Goal: Use online tool/utility: Utilize a website feature to perform a specific function

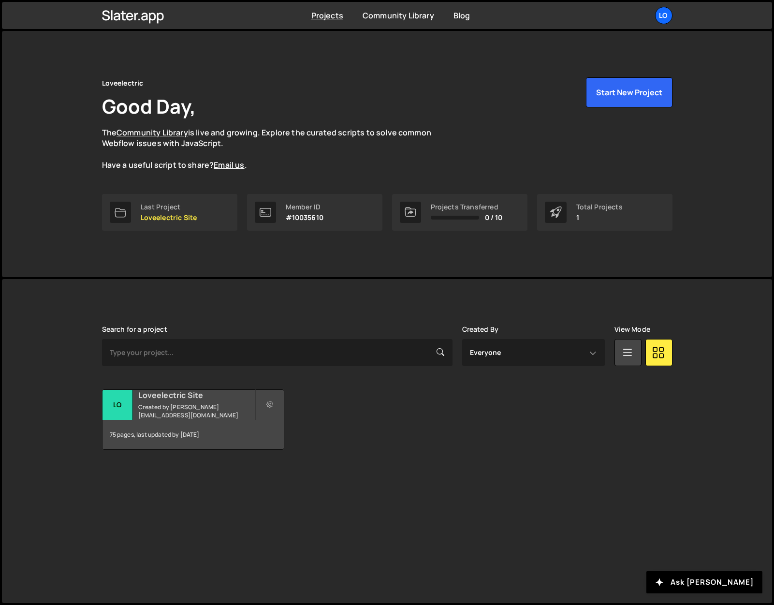
click at [168, 400] on h2 "Loveelectric Site" at bounding box center [196, 395] width 116 height 11
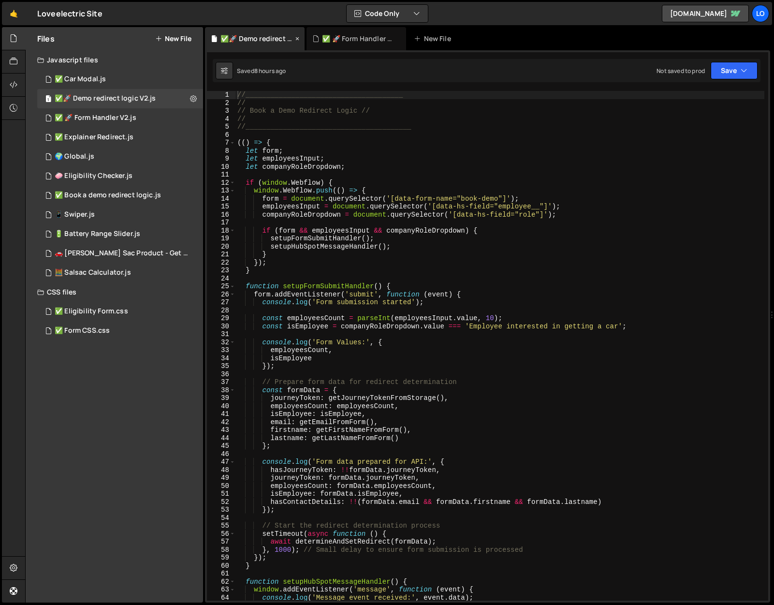
click at [297, 38] on icon at bounding box center [297, 39] width 7 height 10
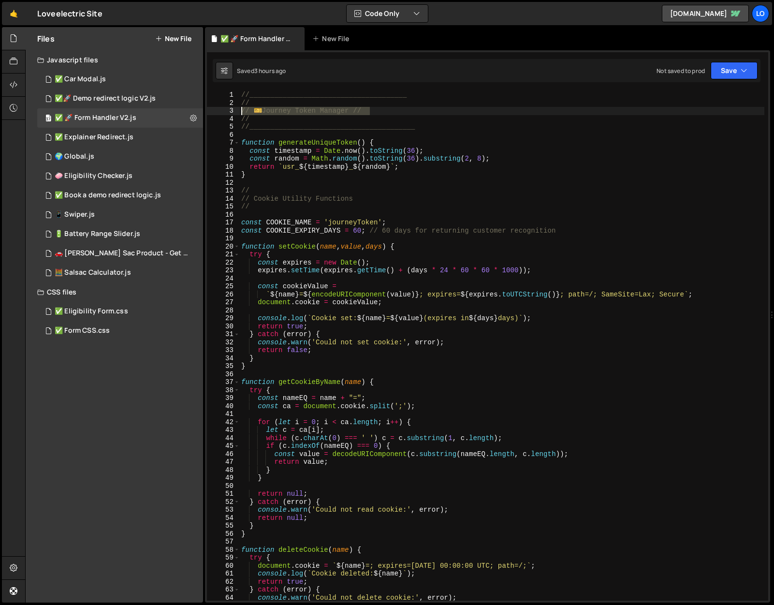
drag, startPoint x: 375, startPoint y: 110, endPoint x: 234, endPoint y: 107, distance: 141.2
click at [234, 107] on div "// ️🎫 Journey Token Manager // 1 2 3 4 5 6 7 8 9 10 11 12 13 14 15 16 17 18 19 …" at bounding box center [487, 345] width 561 height 509
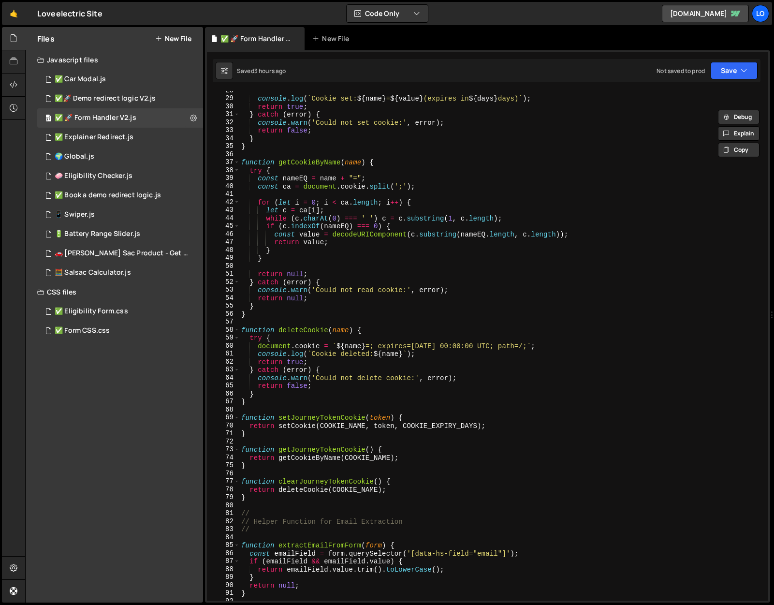
scroll to position [248, 0]
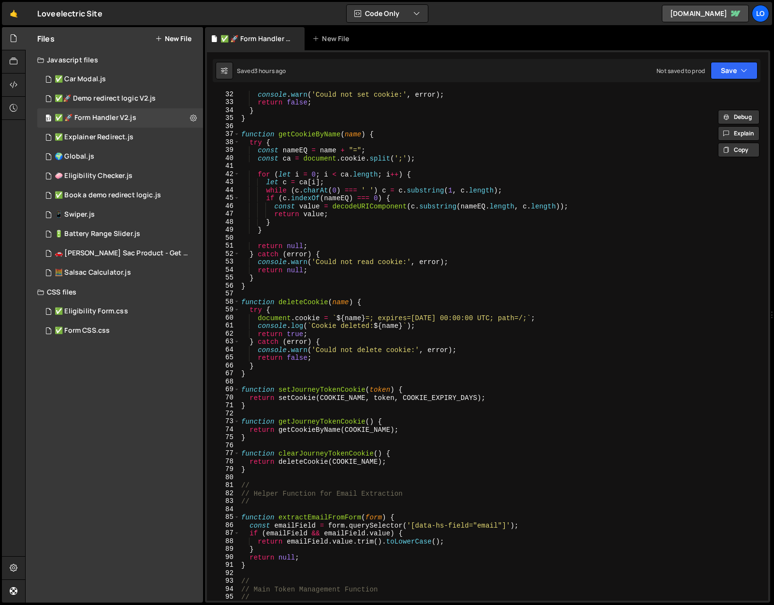
click at [259, 471] on div "console . warn ( 'Could not set cookie:' , error ) ; return false ; } } functio…" at bounding box center [501, 352] width 525 height 525
type textarea "}"
click at [260, 476] on div "console . warn ( 'Could not set cookie:' , error ) ; return false ; } } functio…" at bounding box center [501, 352] width 525 height 525
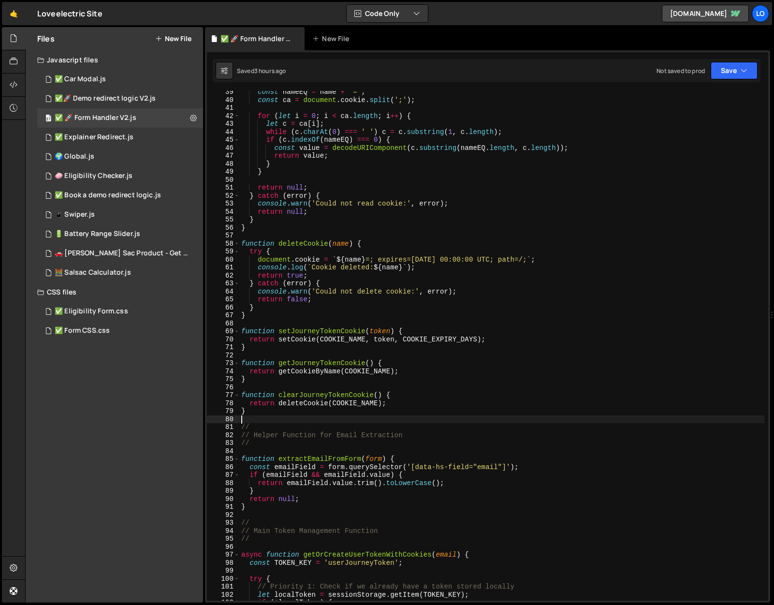
scroll to position [310, 0]
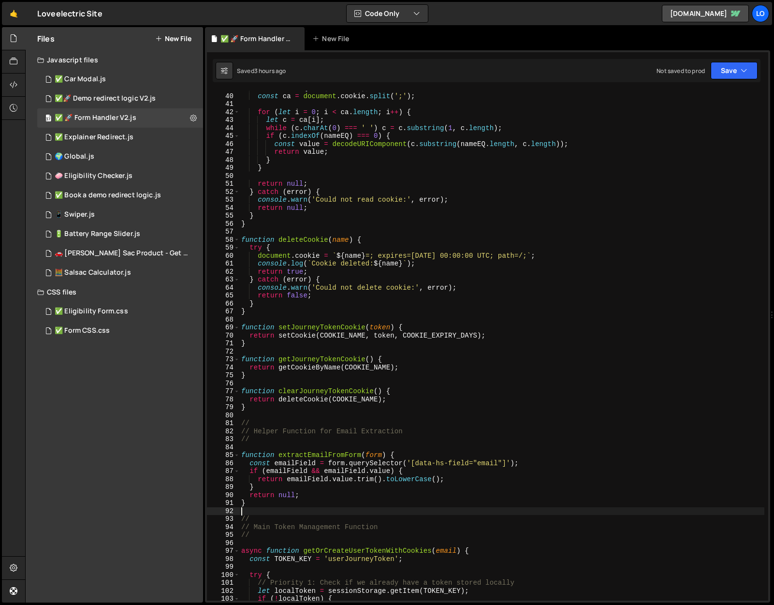
click at [259, 511] on div "const nameEQ = name + "=" ; const ca = document . cookie . split ( ';' ) ; for …" at bounding box center [501, 346] width 525 height 525
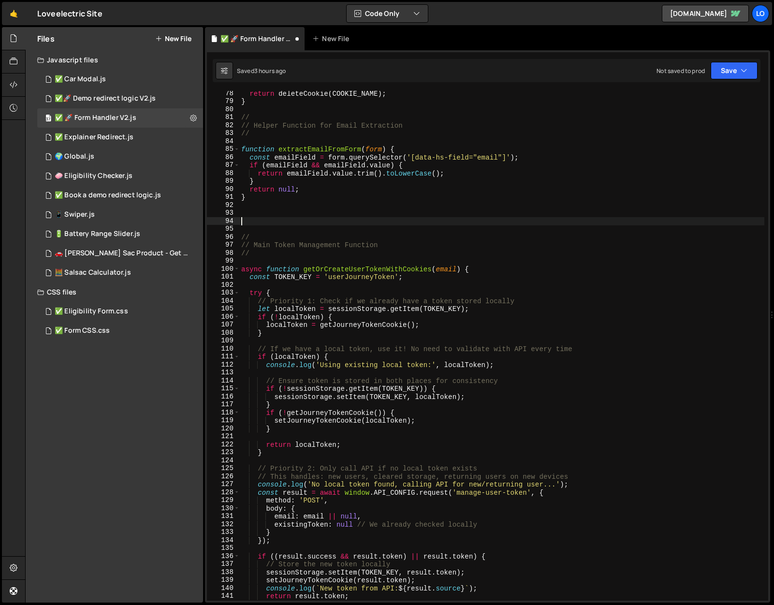
scroll to position [581, 0]
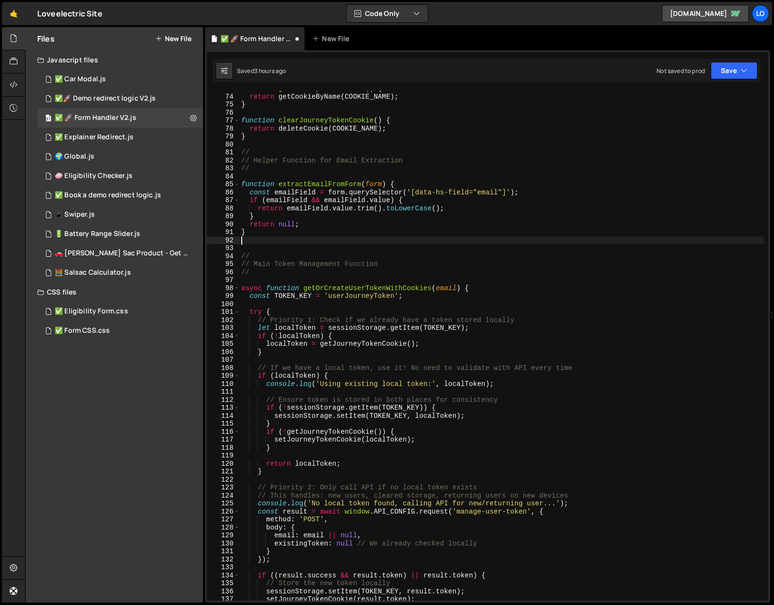
type textarea "}"
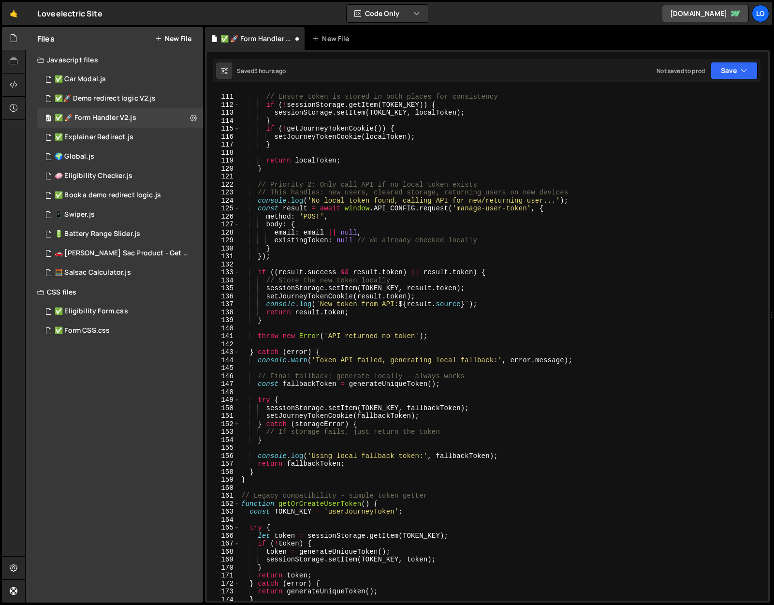
scroll to position [875, 0]
click at [268, 484] on div "// Ensure token is stored in both places for consistency if ( ! sessionStorage …" at bounding box center [501, 347] width 525 height 525
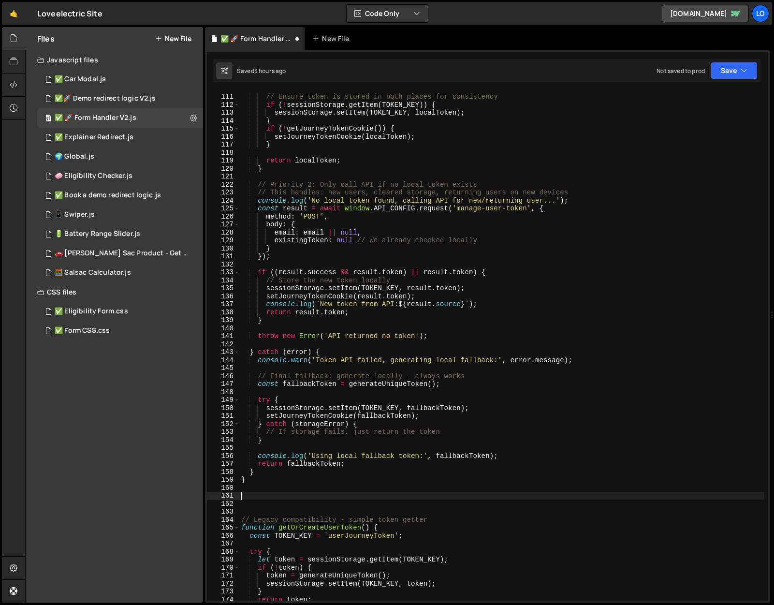
paste textarea "}"
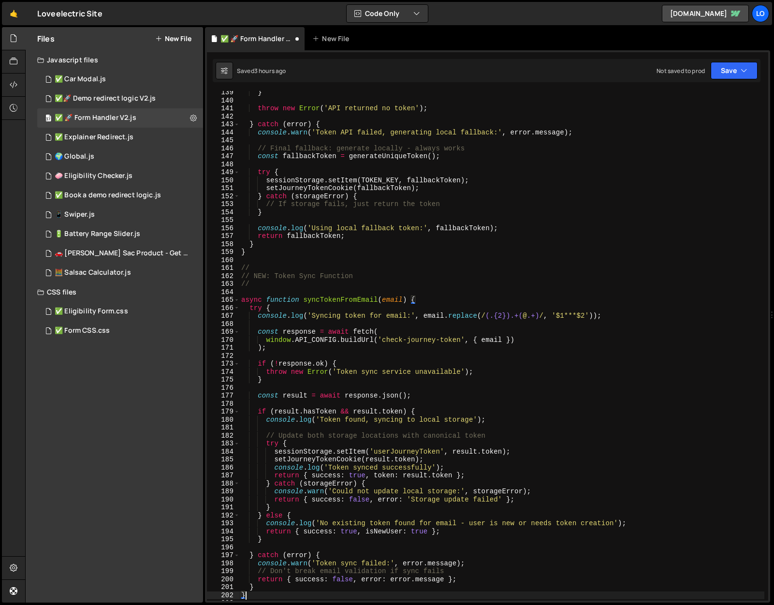
scroll to position [1103, 0]
drag, startPoint x: 276, startPoint y: 276, endPoint x: 256, endPoint y: 275, distance: 20.3
click at [256, 275] on div "} throw new Error ( 'API returned no token' ) ; } catch ( error ) { console . w…" at bounding box center [501, 350] width 525 height 525
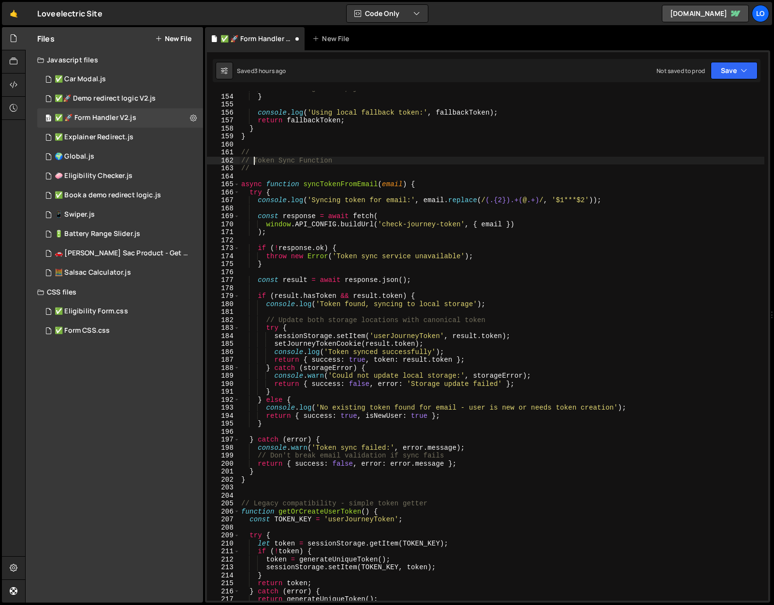
scroll to position [1221, 0]
click at [313, 501] on div "} console . log ( 'Using local fallback token:' , fallbackToken ) ; return fall…" at bounding box center [501, 352] width 525 height 525
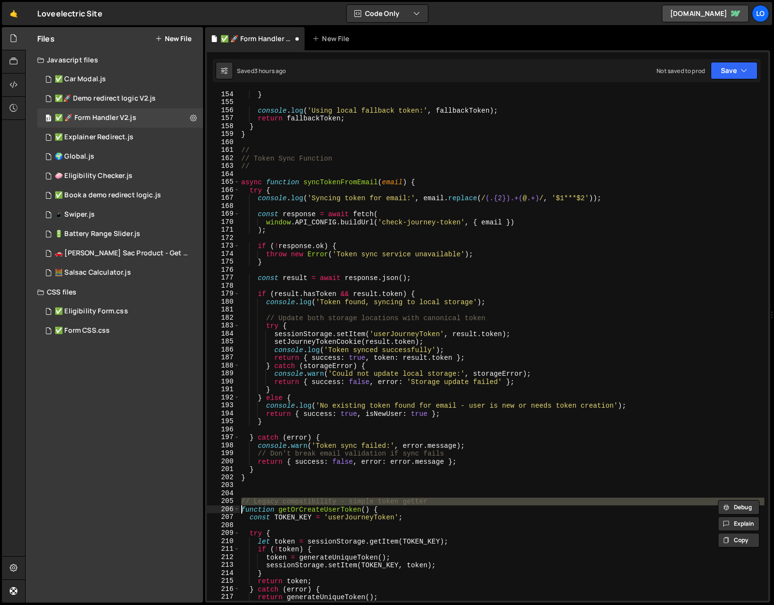
click at [313, 501] on div "} console . log ( 'Using local fallback token:' , fallbackToken ) ; return fall…" at bounding box center [501, 352] width 525 height 525
type textarea "// Legacy compatibility - simple token getter function getOrCreateUserToken() {"
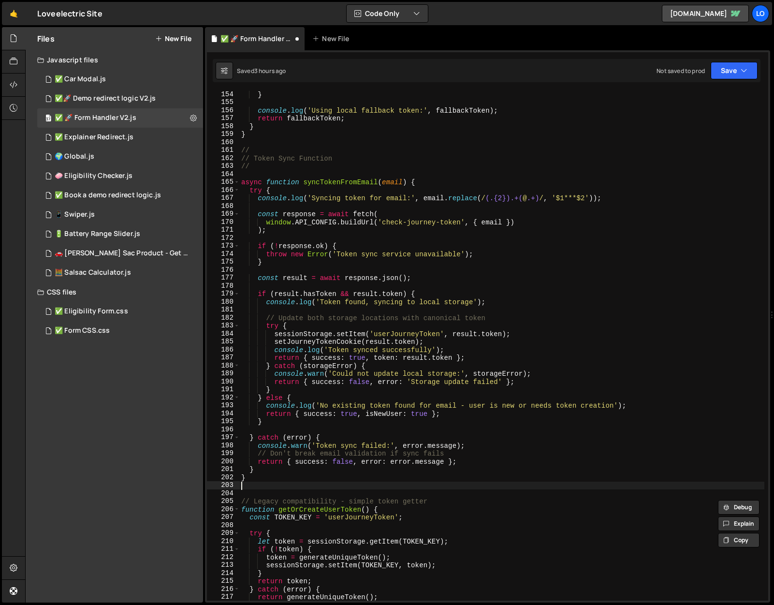
click at [327, 485] on div "} console . log ( 'Using local fallback token:' , fallbackToken ) ; return fall…" at bounding box center [501, 352] width 525 height 525
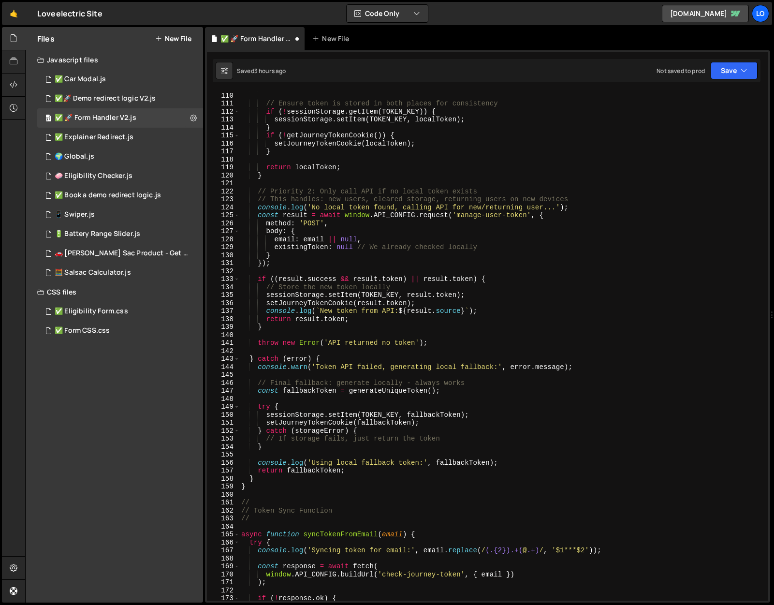
scroll to position [868, 0]
click at [254, 484] on div "console . log ( 'Using existing local token:' , localToken ) ; // Ensure token …" at bounding box center [501, 346] width 525 height 525
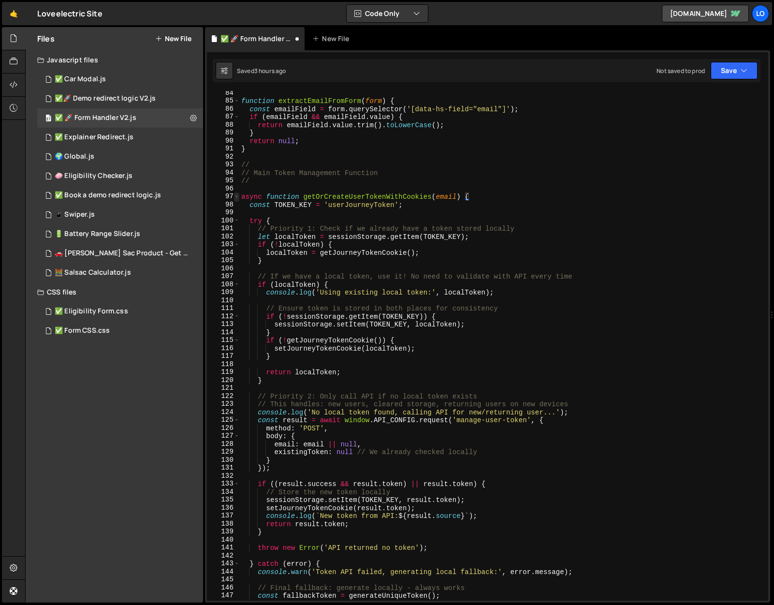
scroll to position [664, 0]
click at [243, 198] on div "function extractEmailFromForm ( form ) { const emailField = form . querySelecto…" at bounding box center [501, 351] width 525 height 525
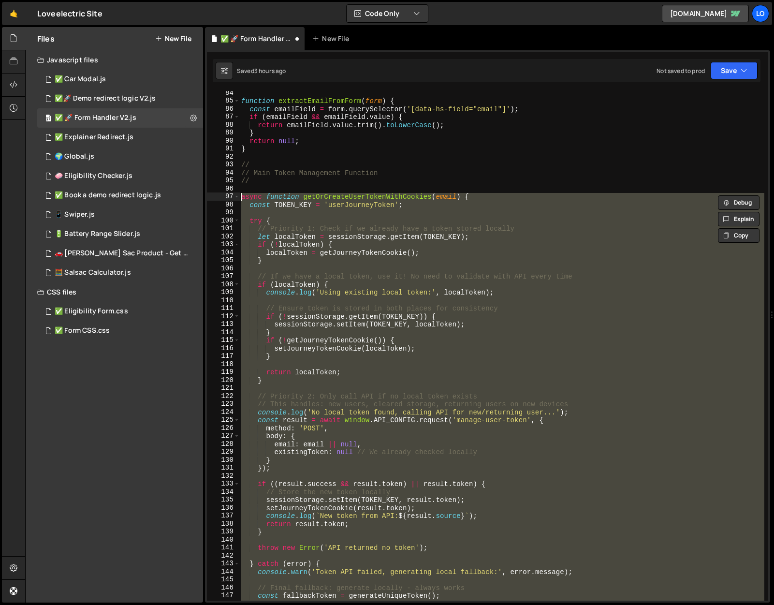
paste textarea "}"
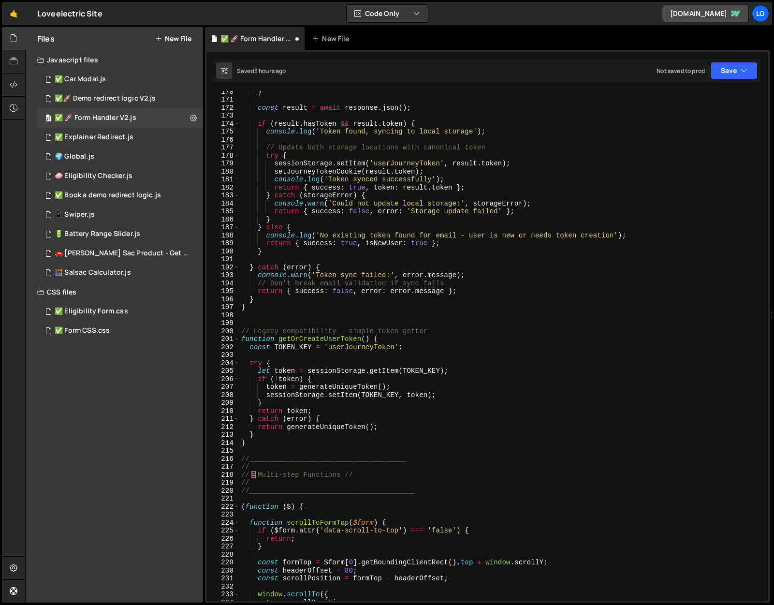
scroll to position [1351, 0]
click at [268, 438] on div "} const result = await response . json ( ) ; if ( result . hasToken && result .…" at bounding box center [501, 349] width 525 height 525
click at [261, 445] on div "} const result = await response . json ( ) ; if ( result . hasToken && result .…" at bounding box center [501, 349] width 525 height 525
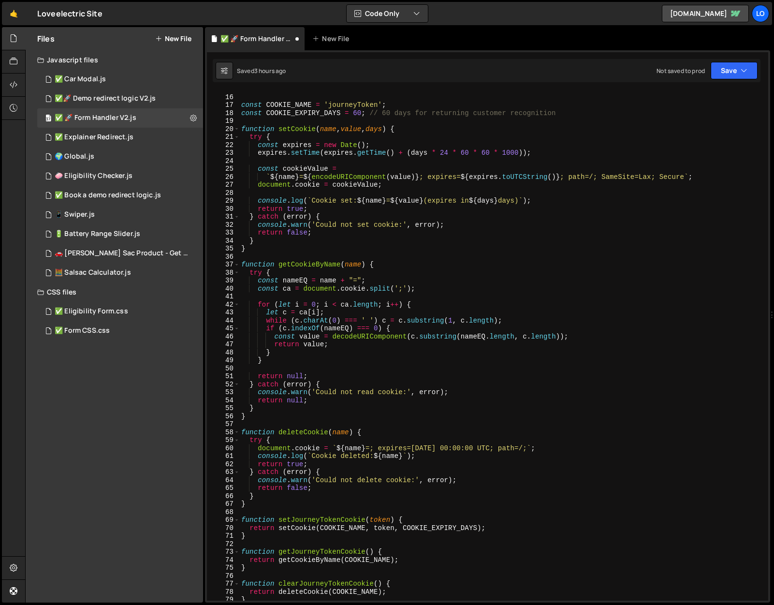
scroll to position [0, 0]
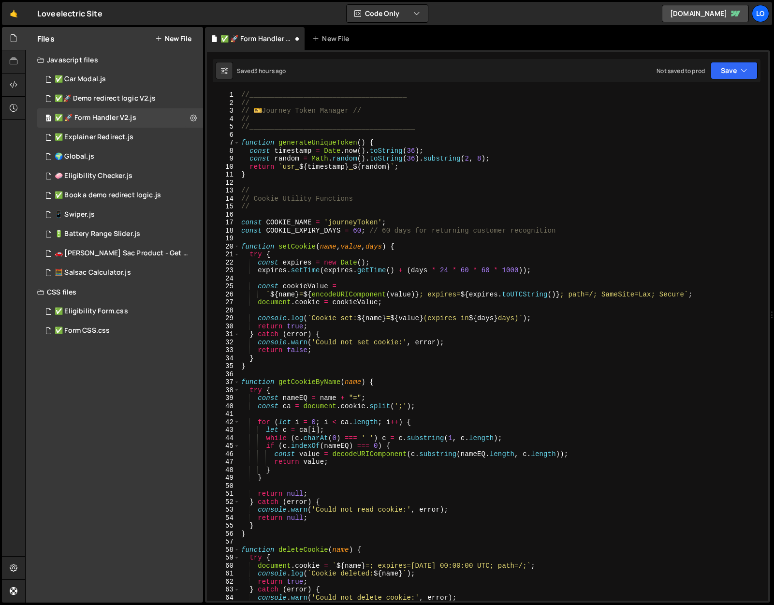
click at [242, 92] on div "//______________________________________ // // ️ 🎫 Journey Token Manager // // …" at bounding box center [501, 353] width 525 height 525
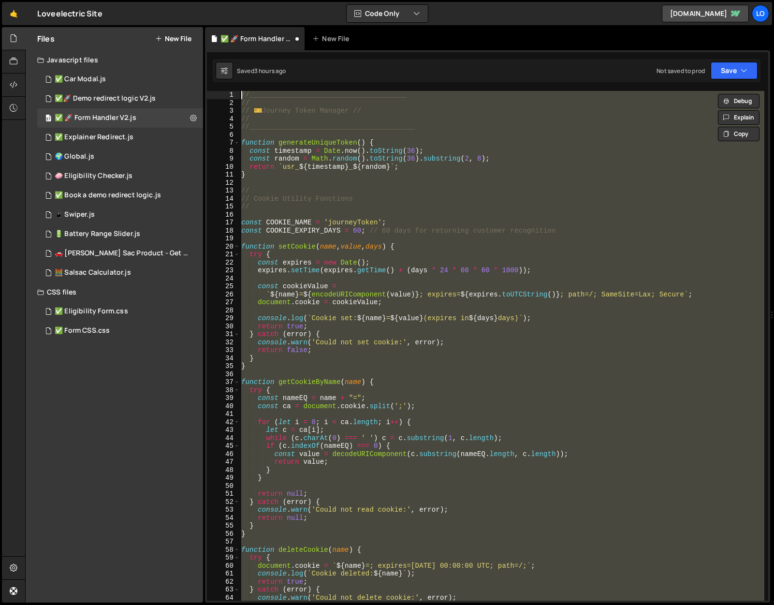
click at [408, 380] on div "//______________________________________ // // ️ 🎫 Journey Token Manager // // …" at bounding box center [501, 345] width 525 height 509
type textarea "function getCookieByName(name) {"
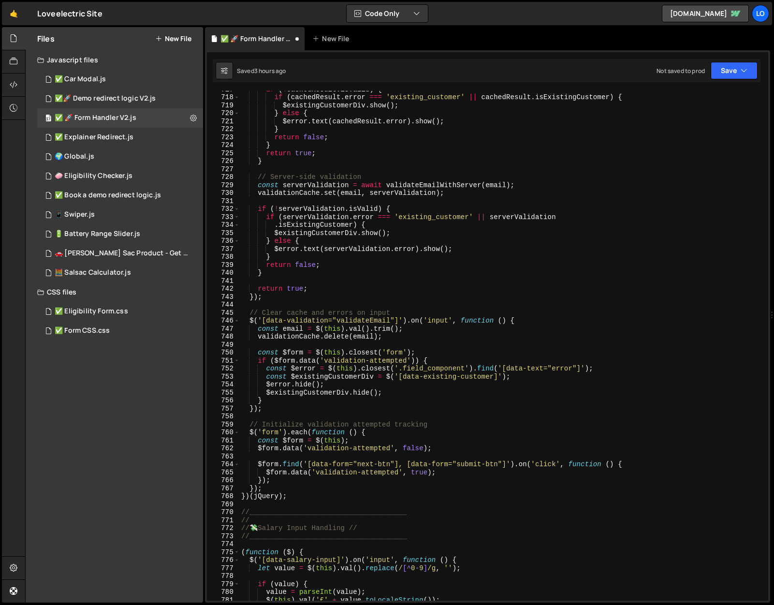
scroll to position [5731, 0]
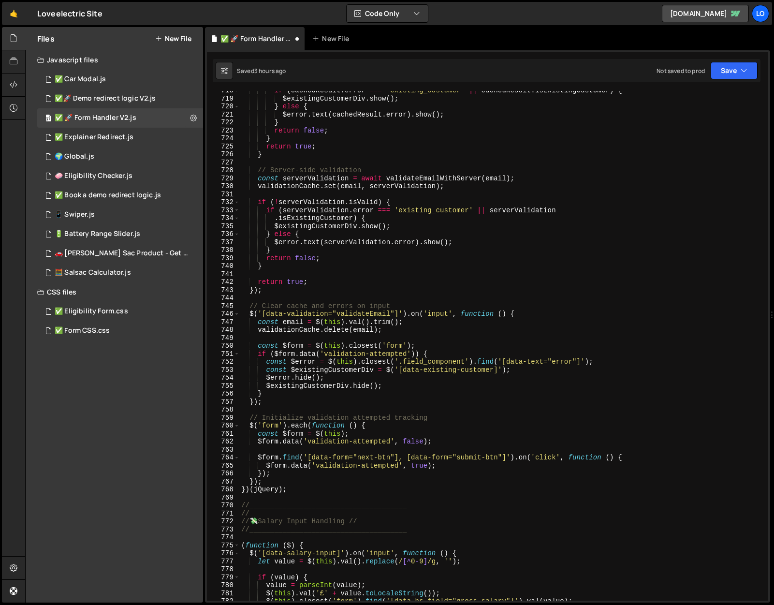
click at [296, 495] on div "if ( cachedResult . error === 'existing_customer' || cachedResult . isExistingC…" at bounding box center [501, 349] width 525 height 525
click at [297, 491] on div "if ( cachedResult . error === 'existing_customer' || cachedResult . isExistingC…" at bounding box center [501, 349] width 525 height 525
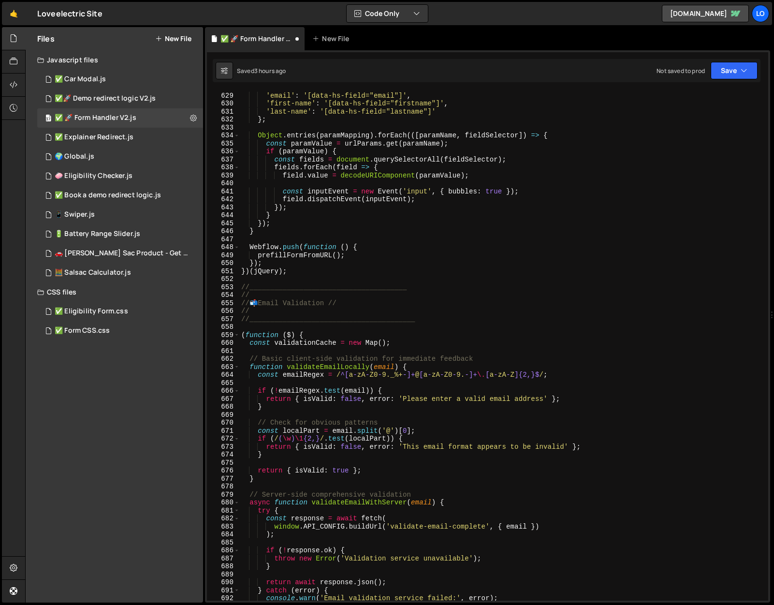
scroll to position [5016, 0]
click at [243, 288] on div "const paramMapping = { 'email' : '[data-hs-field="email"]' , 'first-name' : '[d…" at bounding box center [501, 346] width 525 height 525
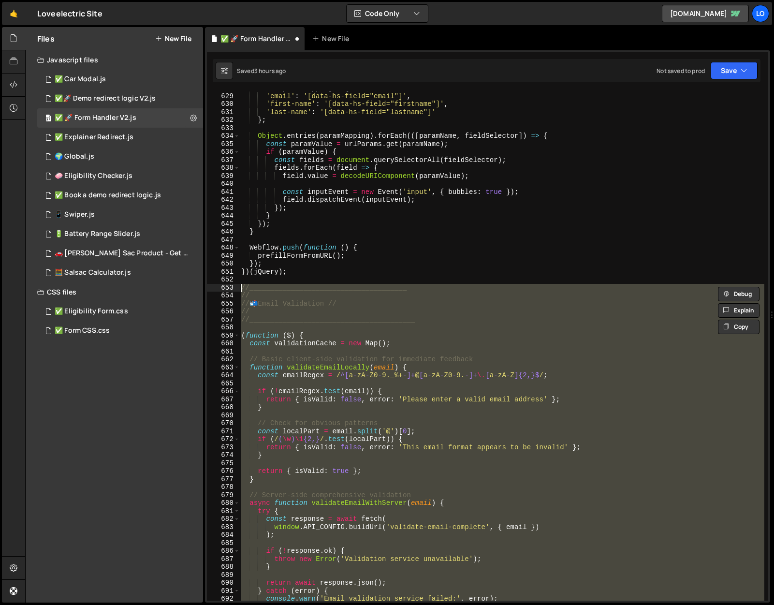
paste textarea "})(jQuery);"
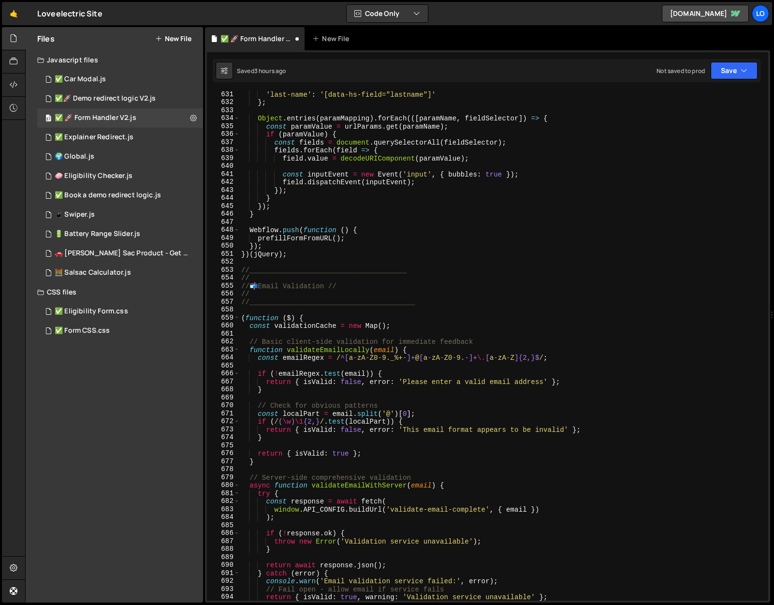
scroll to position [5027, 0]
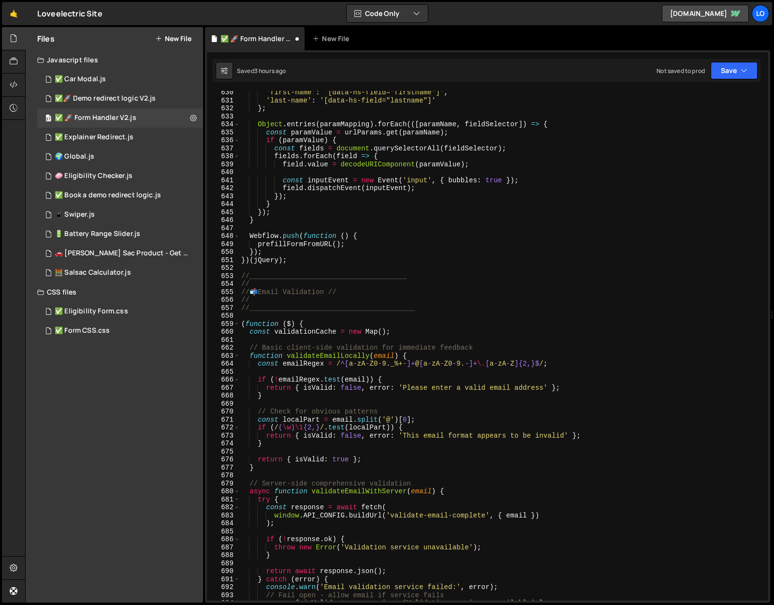
click at [528, 167] on div "'first-name' : '[data-hs-field="firstname"]' , 'last-name' : '[data-hs-field="l…" at bounding box center [501, 350] width 525 height 525
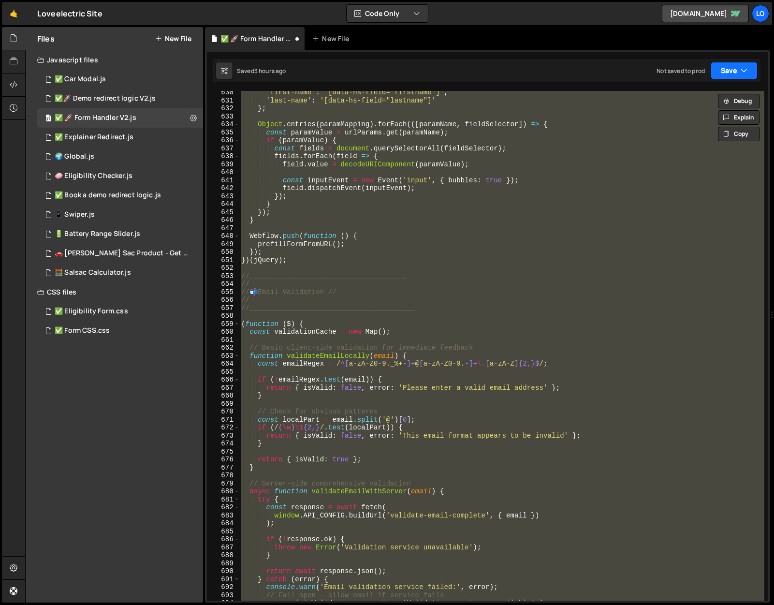
click at [722, 72] on button "Save" at bounding box center [734, 70] width 47 height 17
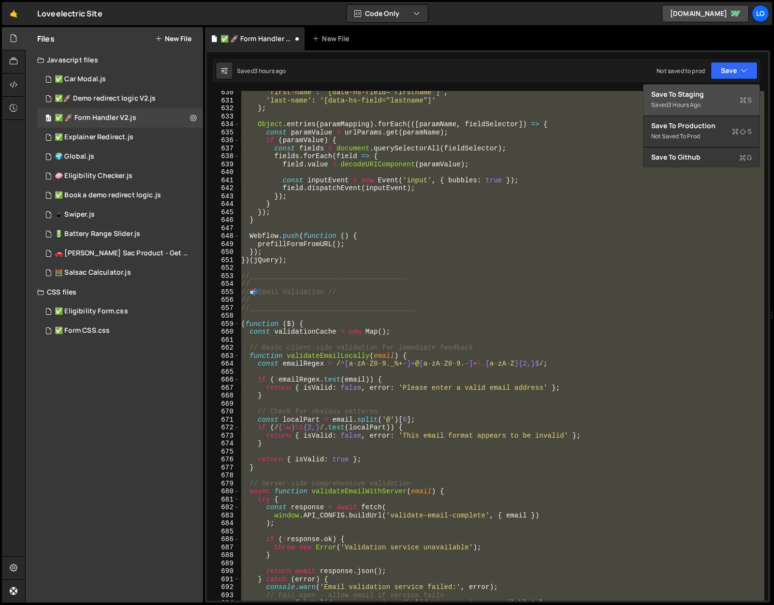
click at [696, 92] on div "Save to Staging S" at bounding box center [701, 94] width 101 height 10
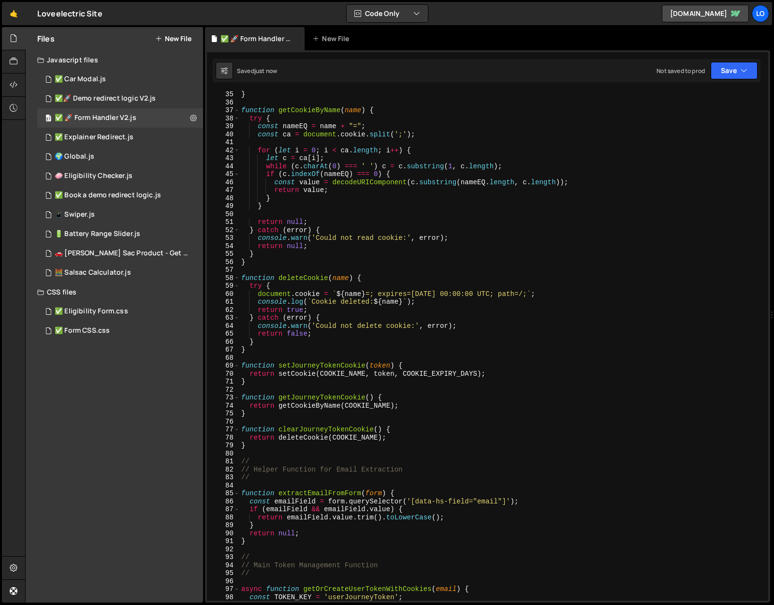
scroll to position [0, 0]
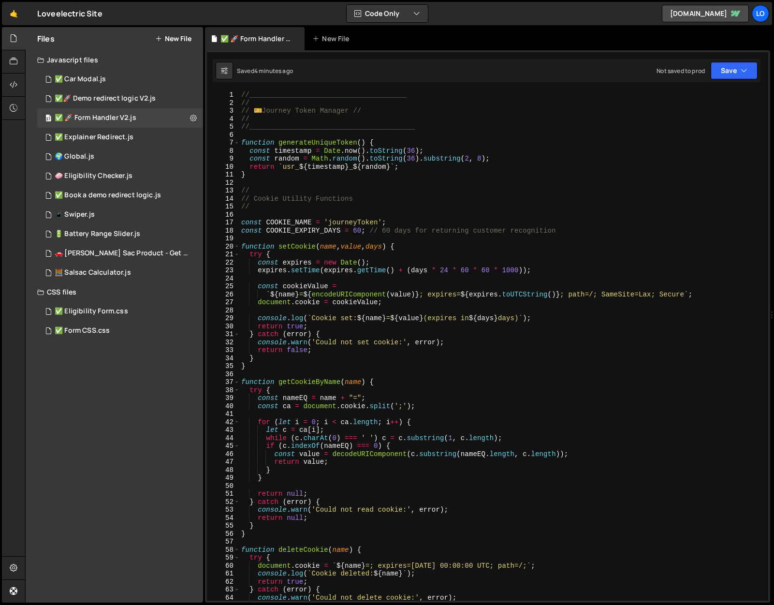
type textarea "//"
click at [321, 194] on div "//______________________________________ // // ️ 🎫 Journey Token Manager // // …" at bounding box center [501, 353] width 525 height 525
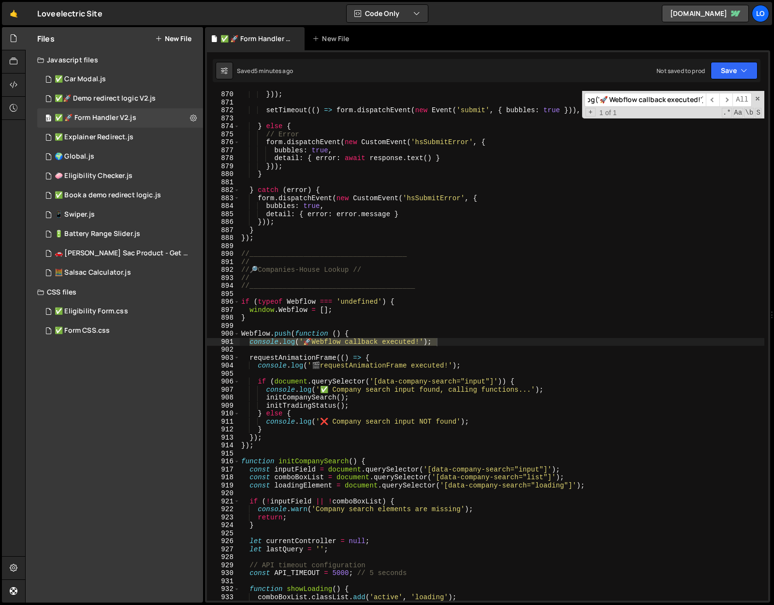
scroll to position [6939, 0]
type input "console.log('🚀 Webflow callback executed!');"
click at [358, 321] on div "})) ; setTimeout (( ) => form . dispatchEvent ( new Event ( 'submit' , { bubble…" at bounding box center [501, 352] width 525 height 525
drag, startPoint x: 452, startPoint y: 341, endPoint x: 229, endPoint y: 339, distance: 223.3
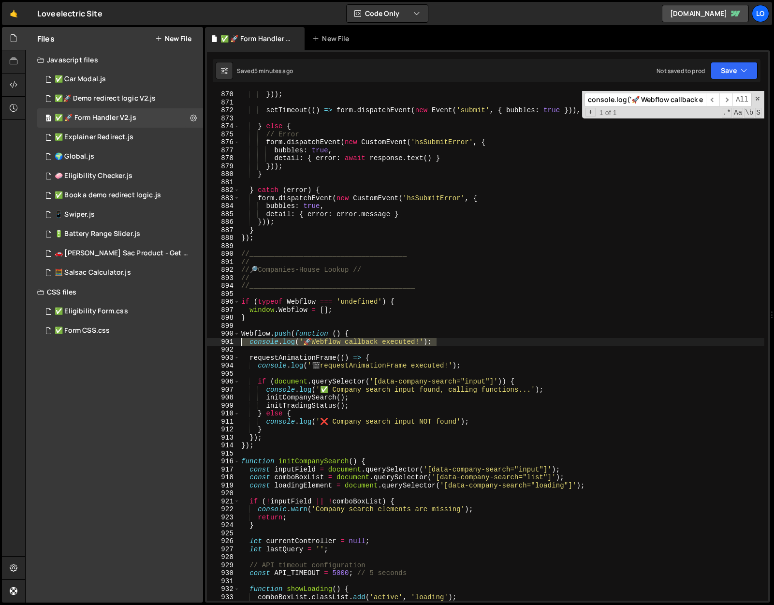
click at [229, 339] on div "} 870 871 872 873 874 875 876 877 878 879 880 881 882 883 884 885 886 887 888 8…" at bounding box center [487, 345] width 561 height 509
type textarea "console.log('🚀 Webflow callback executed!');"
type textarea "Webflow.push(function () {"
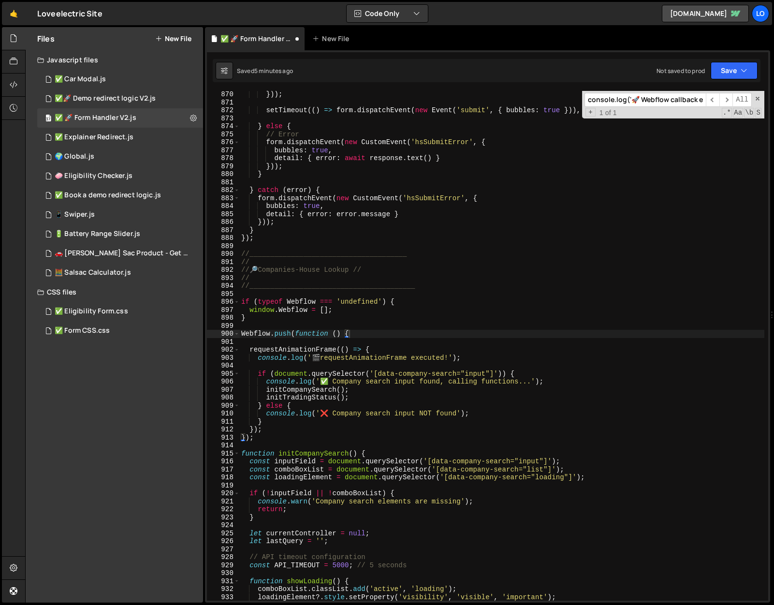
click at [640, 94] on input "console.log('🚀 Webflow callback executed!');" at bounding box center [644, 100] width 121 height 14
paste input "requestAnimationFrame"
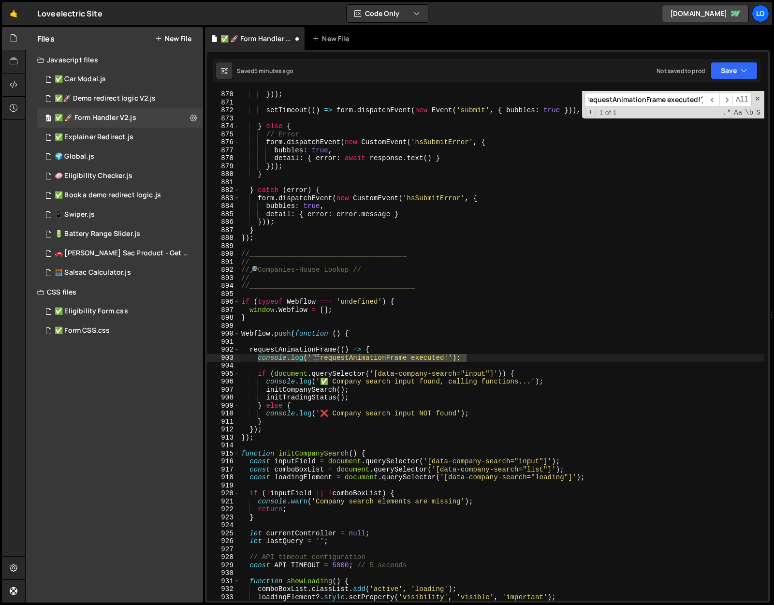
type input "console.log('🎬 requestAnimationFrame executed!');"
type textarea "console.log('🎬 requestAnimationFrame executed!');"
click at [420, 357] on div "})) ; setTimeout (( ) => form . dispatchEvent ( new Event ( 'submit' , { bubble…" at bounding box center [501, 352] width 525 height 525
drag, startPoint x: 475, startPoint y: 357, endPoint x: 220, endPoint y: 357, distance: 254.7
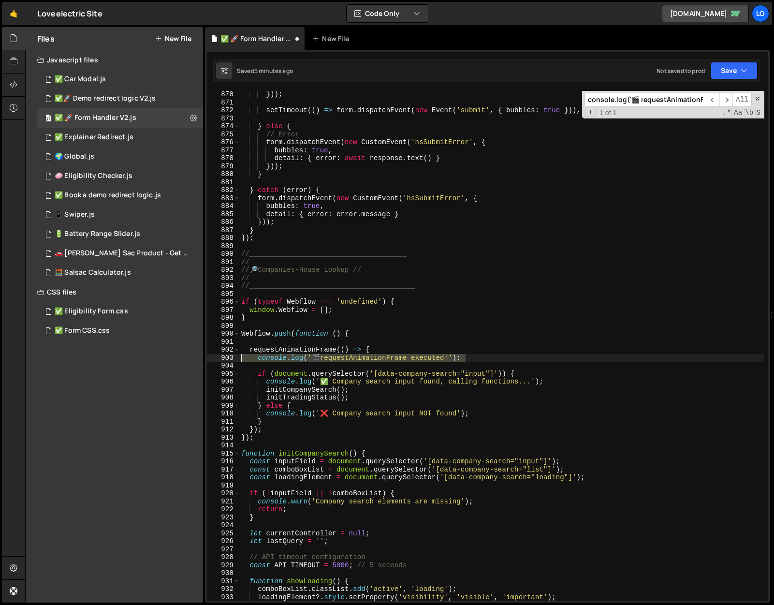
click at [220, 357] on div "console.log('🎬 requestAnimationFrame executed!'); 870 871 872 873 874 875 876 8…" at bounding box center [487, 345] width 561 height 509
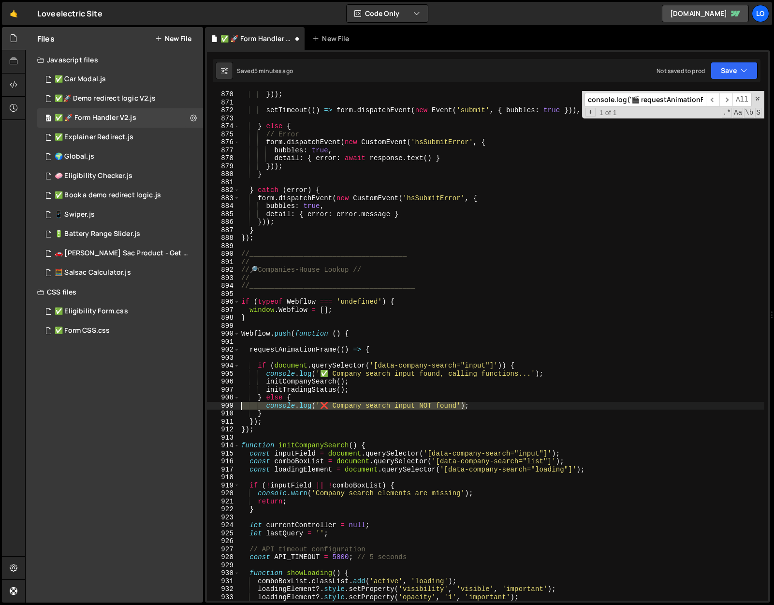
drag, startPoint x: 476, startPoint y: 407, endPoint x: 212, endPoint y: 406, distance: 264.4
click at [212, 406] on div "requestAnimationFrame(() => { 870 871 872 873 874 875 876 877 878 879 880 881 8…" at bounding box center [487, 345] width 561 height 509
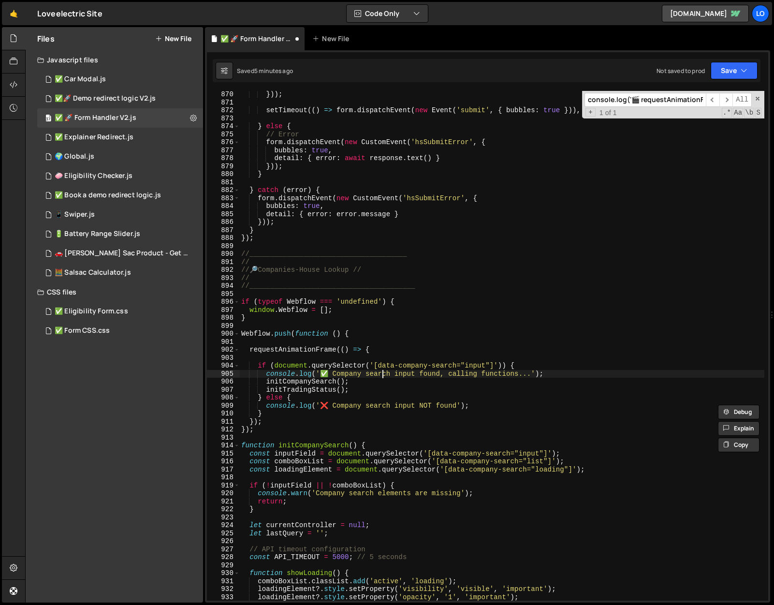
click at [383, 373] on div "})) ; setTimeout (( ) => form . dispatchEvent ( new Event ( 'submit' , { bubble…" at bounding box center [501, 352] width 525 height 525
type textarea "console.log('✅ Company search input found, calling functions...');"
drag, startPoint x: 551, startPoint y: 374, endPoint x: 224, endPoint y: 372, distance: 326.3
click at [224, 372] on div "console.log('✅ Company search input found, calling functions...'); 870 871 872 …" at bounding box center [487, 345] width 561 height 509
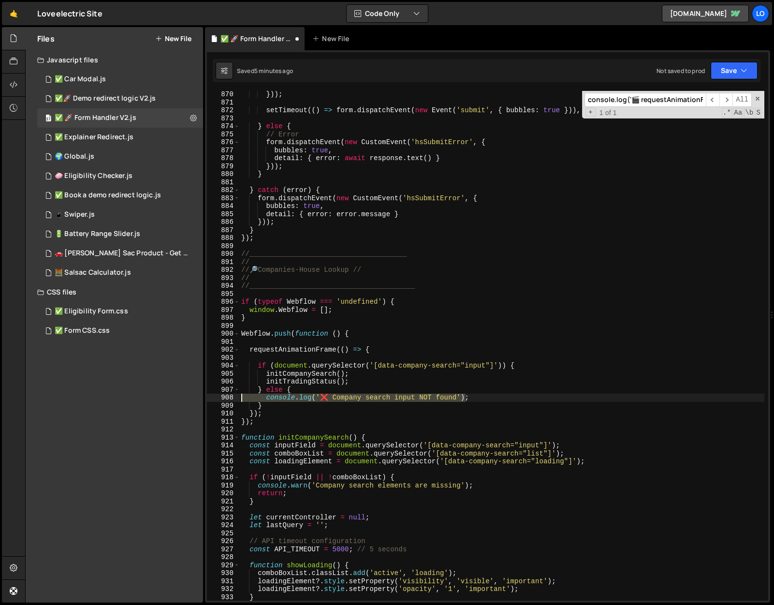
drag, startPoint x: 481, startPoint y: 398, endPoint x: 236, endPoint y: 394, distance: 244.6
click at [236, 394] on div "if (document.querySelector('[data-company-search="input"]')) { 870 871 872 873 …" at bounding box center [487, 345] width 561 height 509
type textarea "console.log('❌ Company search input NOT found');"
type textarea "} else {"
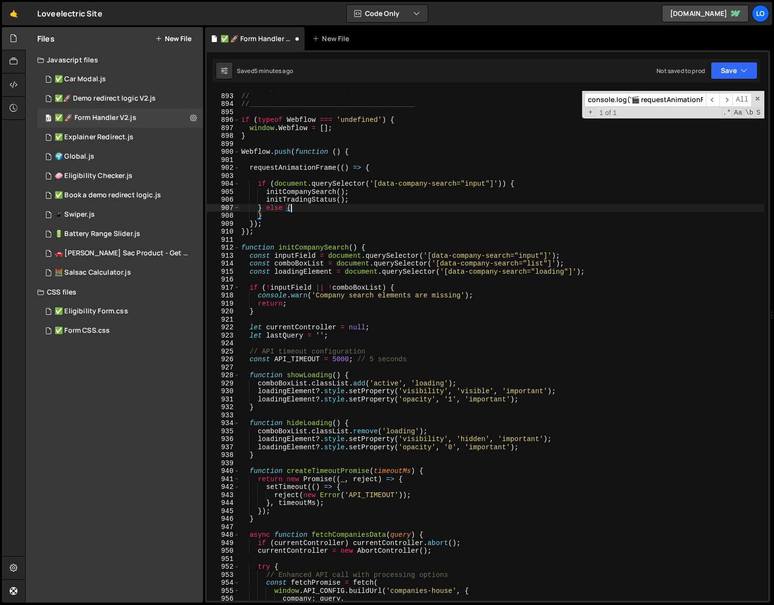
scroll to position [7119, 0]
click at [667, 101] on input "console.log('🎬 requestAnimationFrame executed!');" at bounding box center [644, 100] width 121 height 14
paste input "✅ Company search input found, calling functions..."
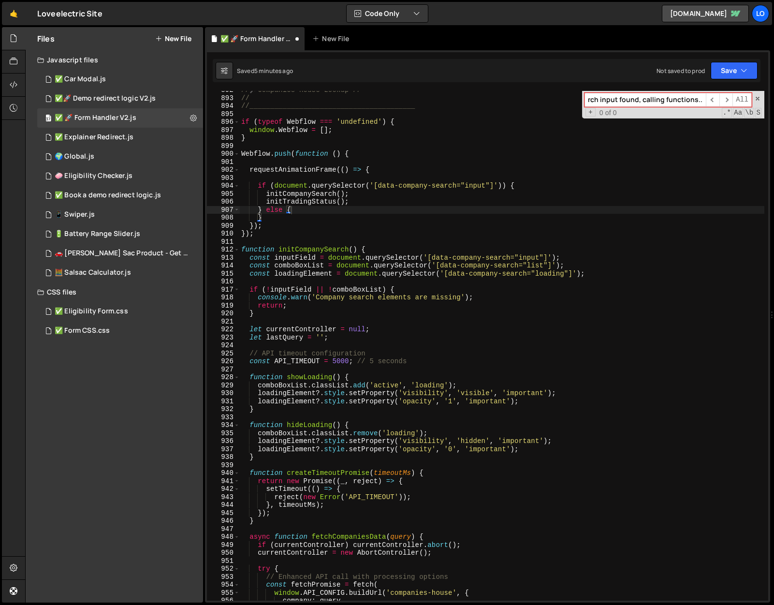
scroll to position [0, 0]
click at [677, 101] on input "console.log('✅ Company search input found, calling functions...');" at bounding box center [644, 100] width 121 height 14
paste input "Email validation passed, attempting token sync"
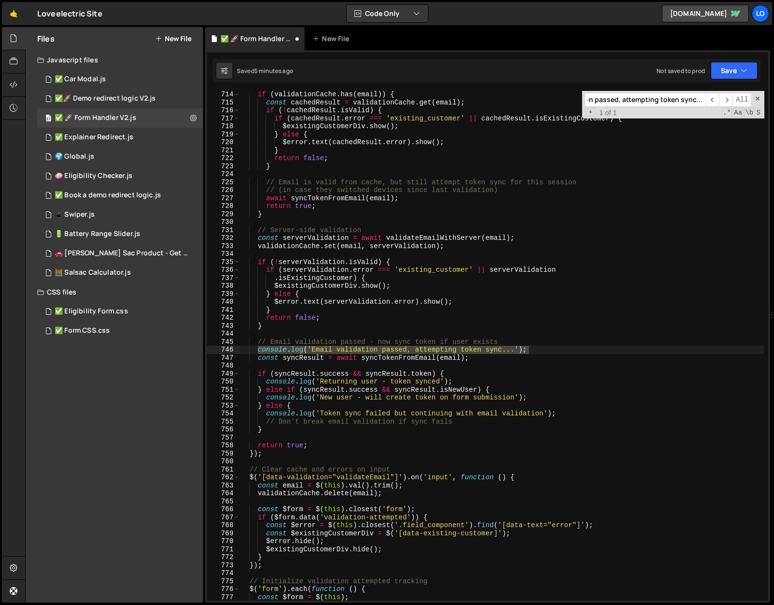
scroll to position [0, 88]
type input "console.log('Email validation passed, attempting token sync...')"
drag, startPoint x: 533, startPoint y: 349, endPoint x: 242, endPoint y: 348, distance: 290.5
click at [242, 348] on div "if ( validationCache . has ( email )) { const cachedResult = validationCache . …" at bounding box center [501, 352] width 525 height 525
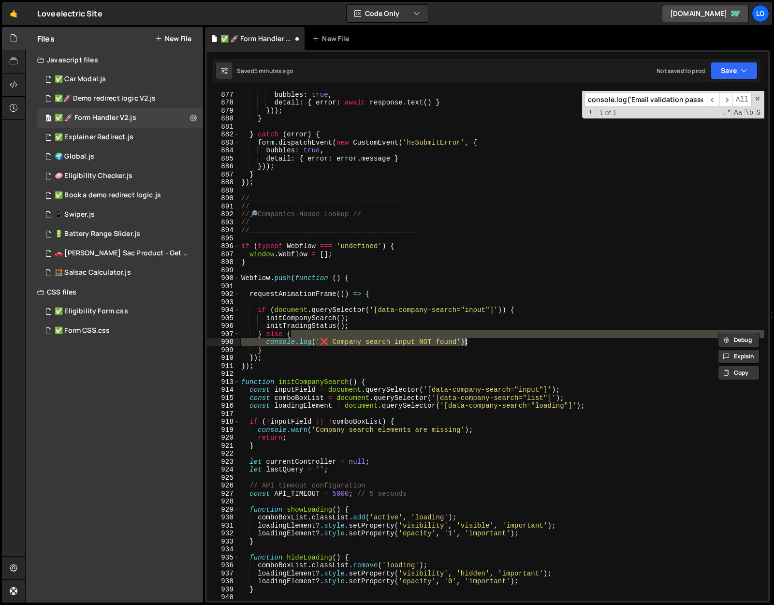
scroll to position [6995, 0]
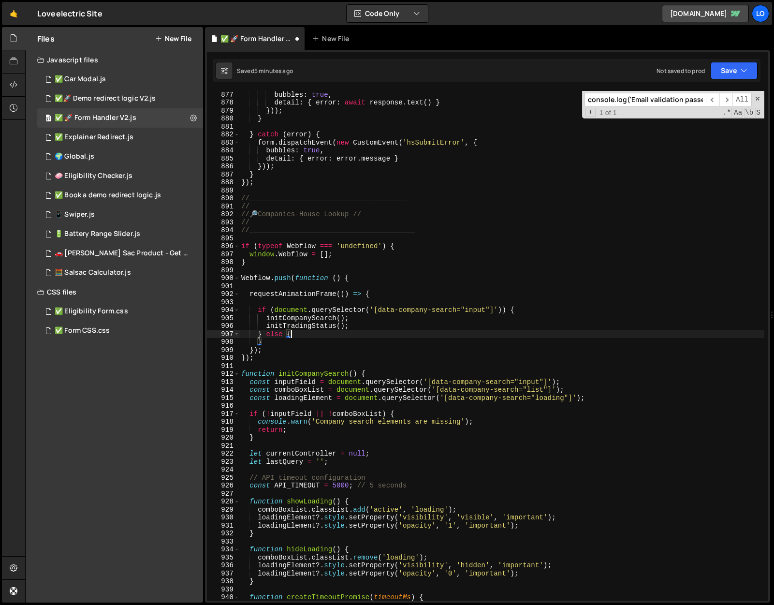
click at [662, 95] on input "console.log('Email validation passed, attempting token sync...')" at bounding box center [644, 100] width 121 height 14
click at [713, 101] on span "​" at bounding box center [713, 100] width 14 height 14
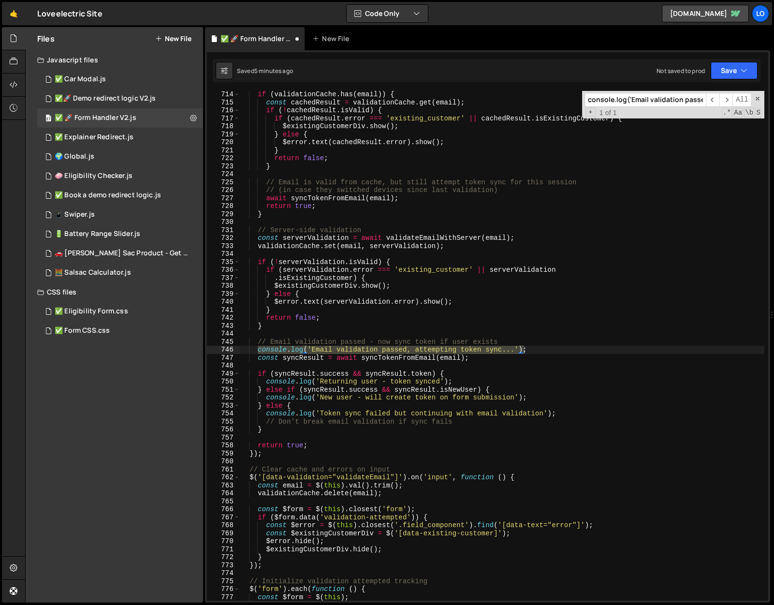
type textarea "console.log('Email validation passed, attempting token sync...');"
click at [509, 348] on div "if ( validationCache . has ( email )) { const cachedResult = validationCache . …" at bounding box center [501, 345] width 525 height 509
drag, startPoint x: 532, startPoint y: 349, endPoint x: 237, endPoint y: 349, distance: 295.3
click at [237, 349] on div "console.log('Email validation passed, attempting token sync...'); 714 715 716 7…" at bounding box center [487, 345] width 561 height 509
type textarea "// Email validation passed - now sync token if user exists"
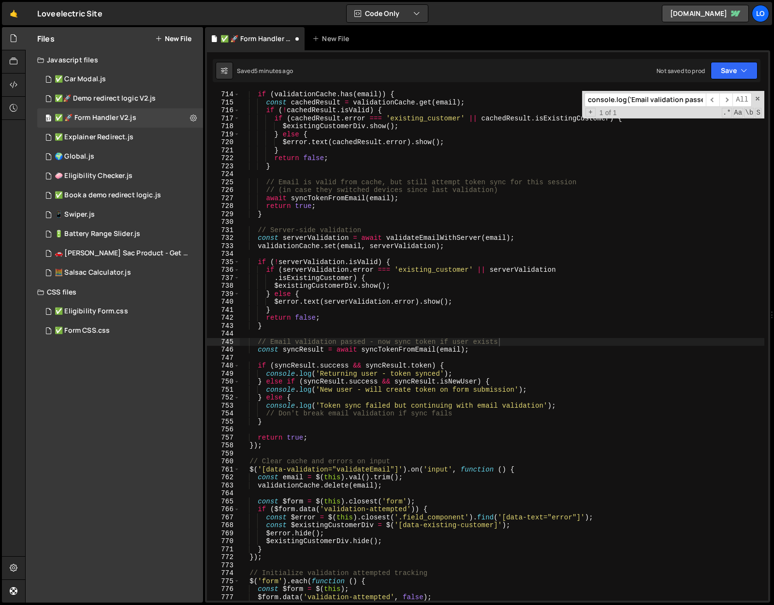
click at [658, 103] on input "console.log('Email validation passed, attempting token sync...')" at bounding box center [644, 100] width 121 height 14
paste input "Syncing token for email:', email.replace(/(.{2}).+(@.+)/, '$1***$2'));"
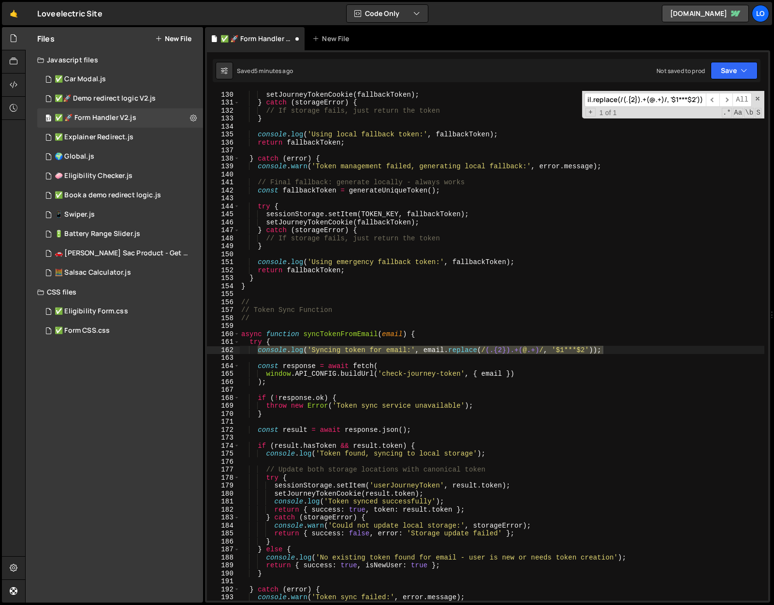
scroll to position [1029, 0]
type input "console.log('Syncing token for email:', email.replace(/(.{2}).+(@.+)/, '$1***$2…"
click at [475, 359] on div "setJourneyTokenCookie ( fallbackToken ) ; } catch ( storageError ) { // If stor…" at bounding box center [501, 352] width 525 height 525
drag, startPoint x: 613, startPoint y: 350, endPoint x: 226, endPoint y: 349, distance: 387.2
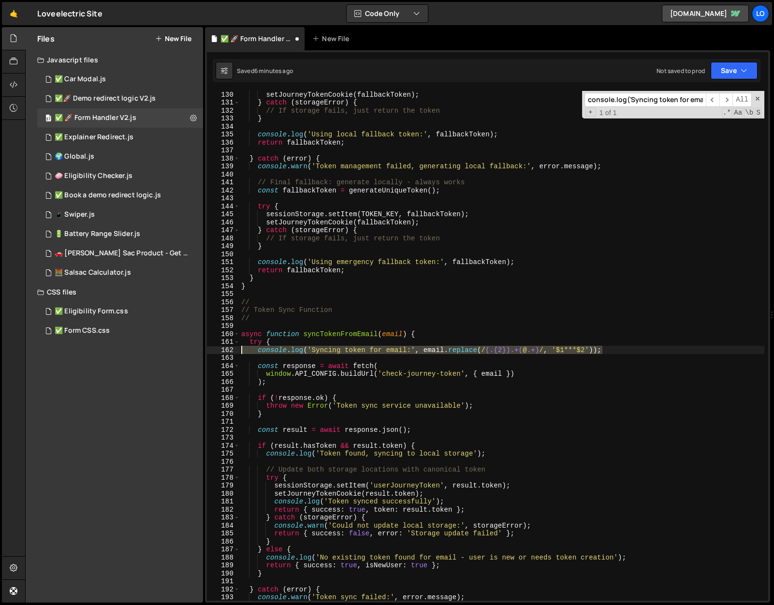
click at [226, 349] on div "130 131 132 133 134 135 136 137 138 139 140 141 142 143 144 145 146 147 148 149…" at bounding box center [487, 345] width 561 height 509
type textarea "console.log('Syncing token for email:', email.replace(/(.{2}).+(@.+)/, '$1***$2…"
type textarea "try {"
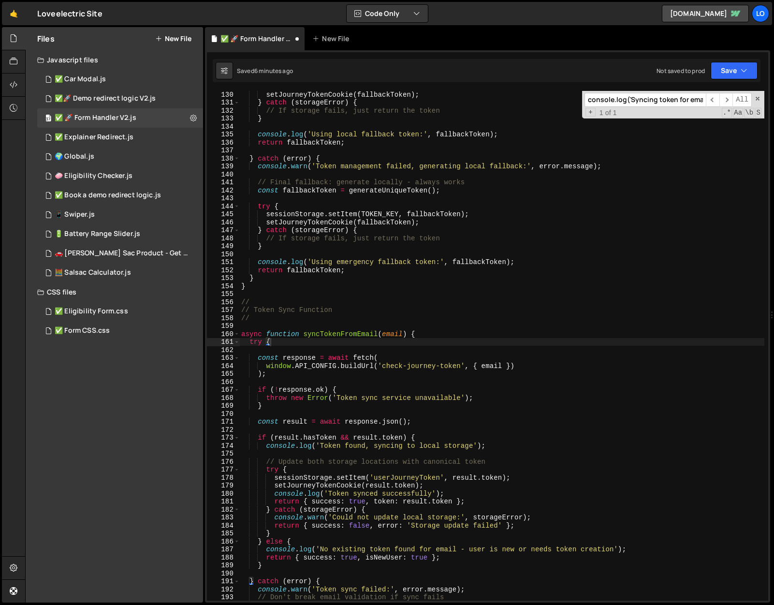
click at [655, 101] on input "console.log('Syncing token for email:', email.replace(/(.{2}).+(@.+)/, '$1***$2…" at bounding box center [644, 100] width 121 height 14
paste input "Token found, syncing to local storage'"
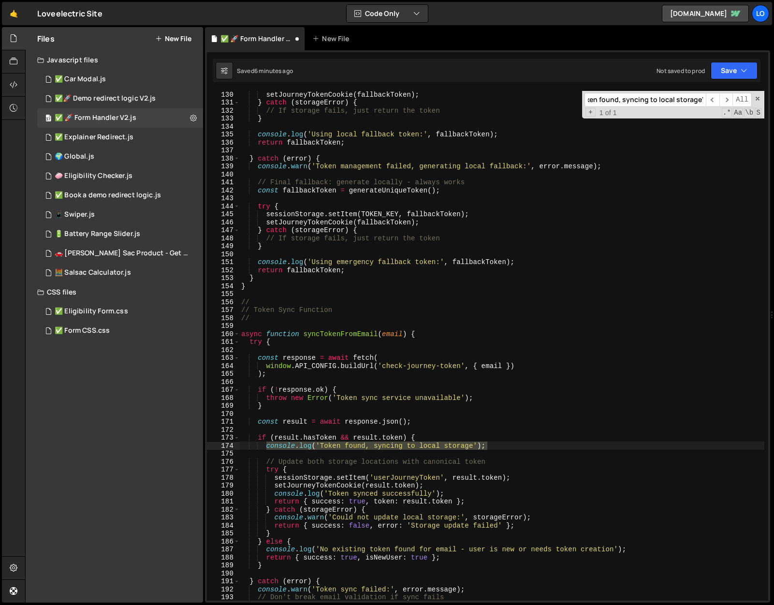
type input "console.log('Token found, syncing to local storage');"
type textarea "console.log('Token found, syncing to local storage');"
click at [469, 443] on div "setJourneyTokenCookie ( fallbackToken ) ; } catch ( storageError ) { // If stor…" at bounding box center [501, 345] width 525 height 509
drag, startPoint x: 495, startPoint y: 443, endPoint x: 231, endPoint y: 443, distance: 263.9
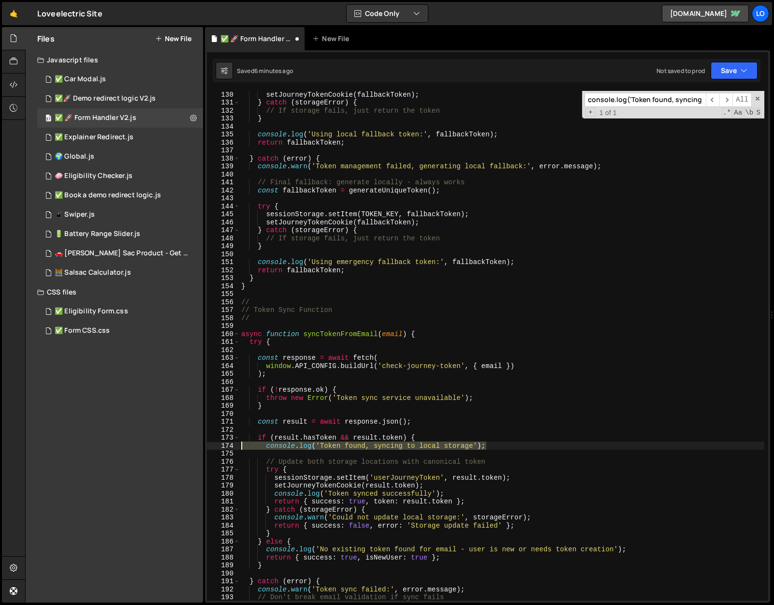
click at [231, 443] on div "console.log('Token found, syncing to local storage'); 130 131 132 133 134 135 1…" at bounding box center [487, 345] width 561 height 509
type textarea "if (result.hasToken && result.token) {"
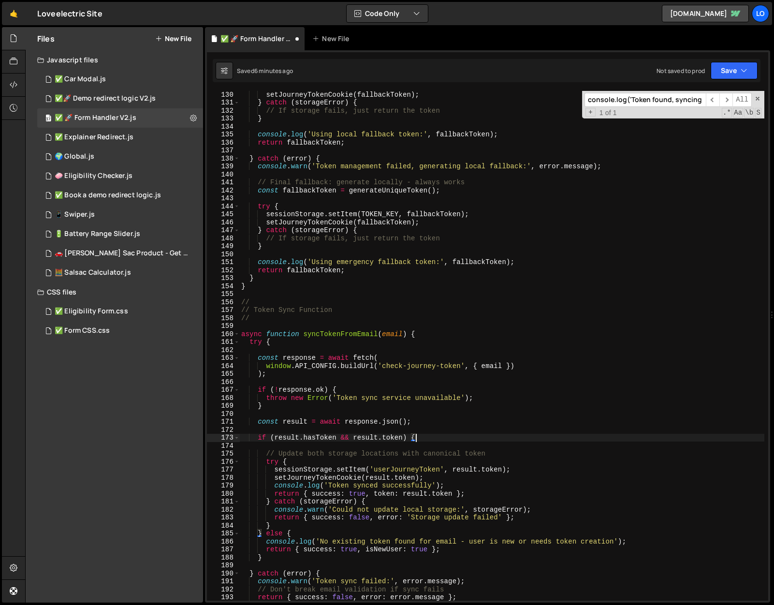
click at [667, 97] on input "console.log('Token found, syncing to local storage');" at bounding box center [644, 100] width 121 height 14
paste input "synced successfully"
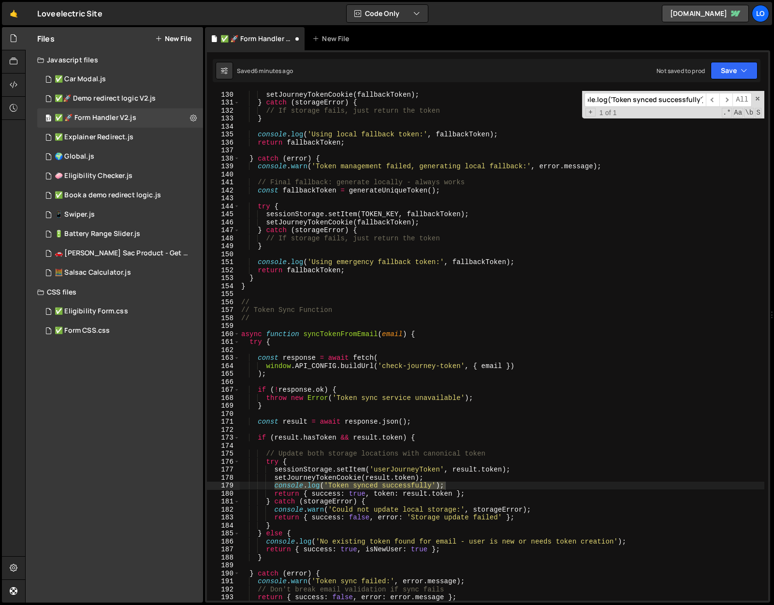
type input "console.log('Token synced successfully');"
type textarea "console.log('Token synced successfully');"
click at [447, 485] on div "setJourneyTokenCookie ( fallbackToken ) ; } catch ( storageError ) { // If stor…" at bounding box center [501, 352] width 525 height 525
drag, startPoint x: 457, startPoint y: 485, endPoint x: 234, endPoint y: 484, distance: 223.3
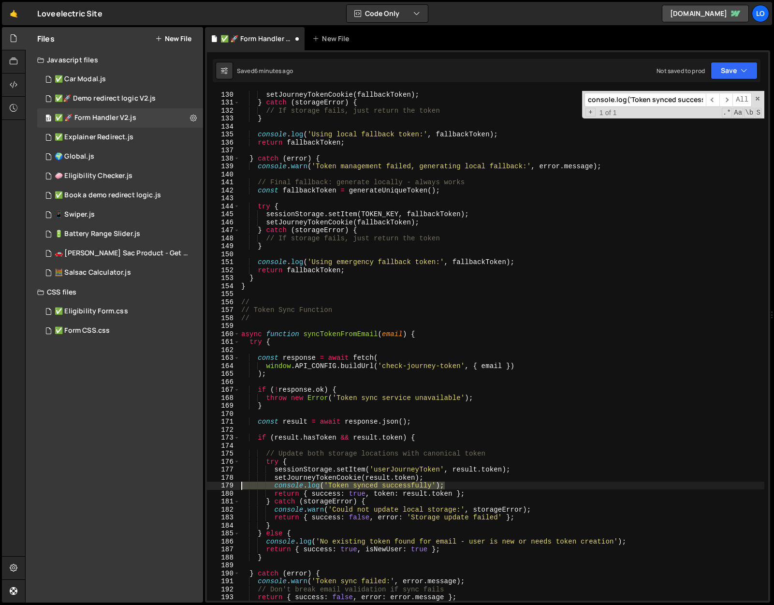
click at [234, 484] on div "console.log('Token synced successfully'); 130 131 132 133 134 135 136 137 138 1…" at bounding box center [487, 345] width 561 height 509
type textarea "setJourneyTokenCookie(result.token);"
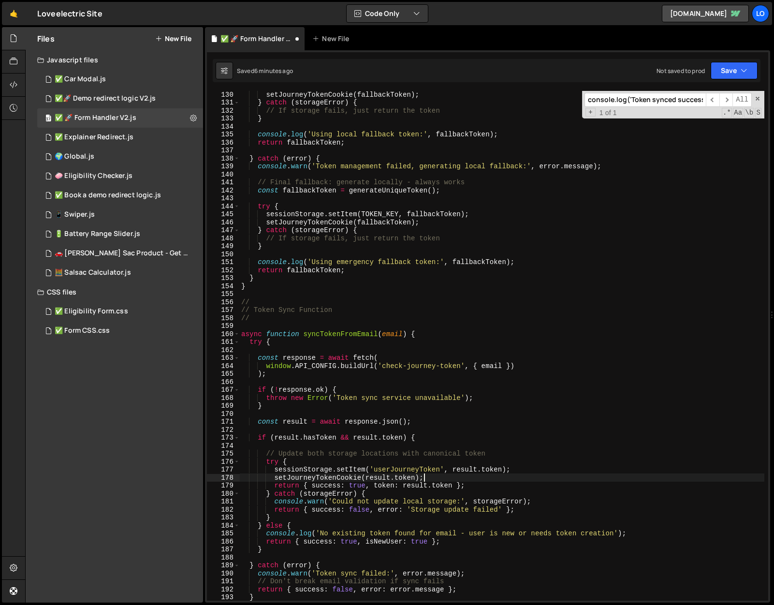
click at [653, 100] on input "console.log('Token synced successfully');" at bounding box center [644, 100] width 121 height 14
paste input "Returning user - token synced"
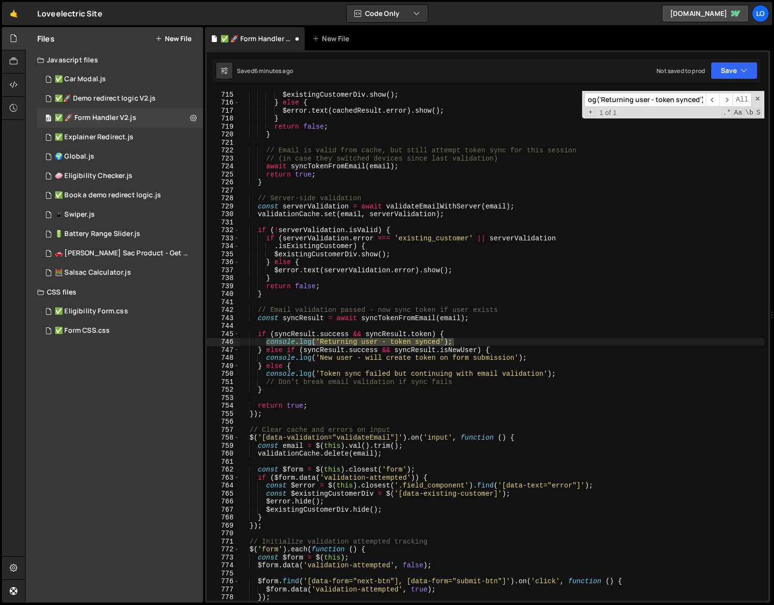
type input "console.log('Returning user - token synced');"
type textarea "console.log('Returning user - token synced');"
click at [452, 339] on div "$existingCustomerDiv . show ( ) ; } else { $error . text ( cachedResult . error…" at bounding box center [501, 345] width 525 height 509
drag, startPoint x: 468, startPoint y: 344, endPoint x: 207, endPoint y: 344, distance: 261.5
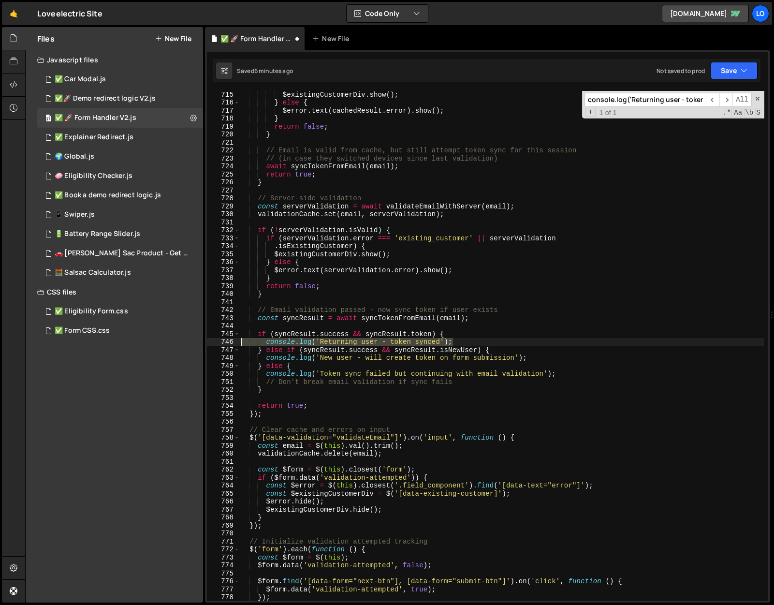
click at [207, 344] on div "console.log('Returning user - token synced'); 715 716 717 718 719 720 721 722 7…" at bounding box center [487, 345] width 561 height 509
type textarea "if (syncResult.success && syncResult.token) {"
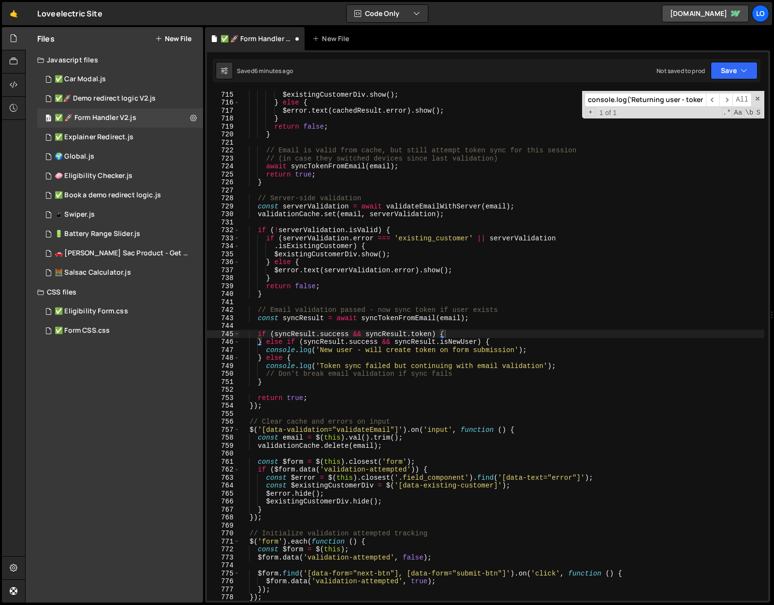
click at [669, 103] on input "console.log('Returning user - token synced');" at bounding box center [644, 100] width 121 height 14
paste input "New user - will create token on form submission"
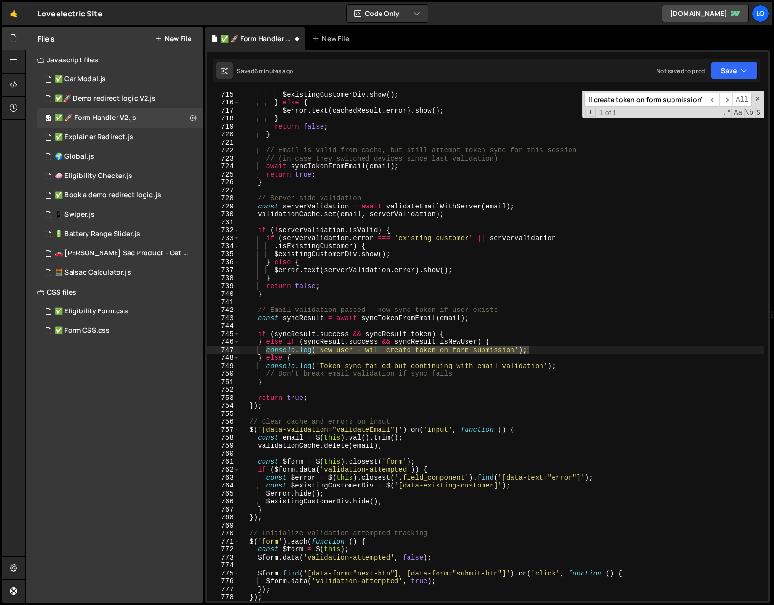
type input "console.log('New user - will create token on form submission');"
click at [542, 344] on div "$existingCustomerDiv . show ( ) ; } else { $error . text ( cachedResult . error…" at bounding box center [501, 352] width 525 height 525
drag, startPoint x: 548, startPoint y: 348, endPoint x: 205, endPoint y: 347, distance: 343.2
click at [205, 347] on div "} else if (syncResult.success && syncResult.isNewUser) { 715 716 717 718 719 72…" at bounding box center [487, 326] width 565 height 552
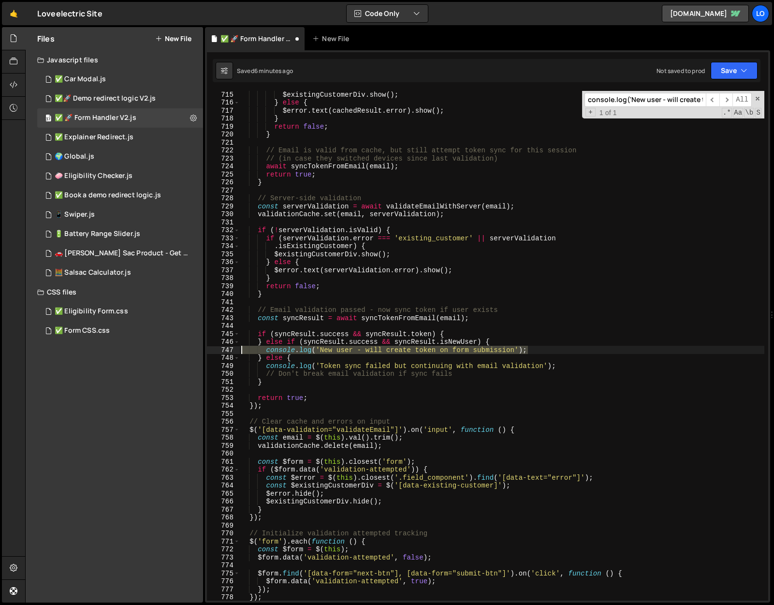
type textarea "console.log('New user - will create token on form submission');"
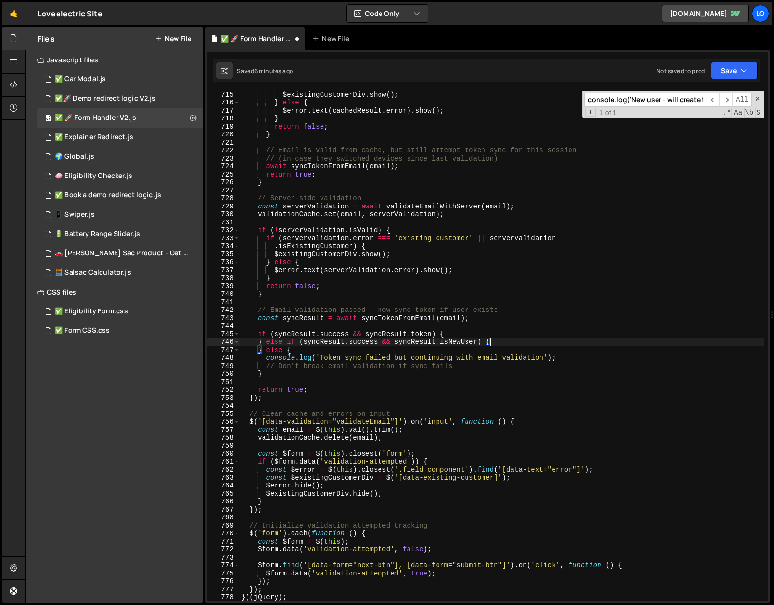
click at [497, 313] on div "$existingCustomerDiv . show ( ) ; } else { $error . text ( cachedResult . error…" at bounding box center [501, 352] width 525 height 525
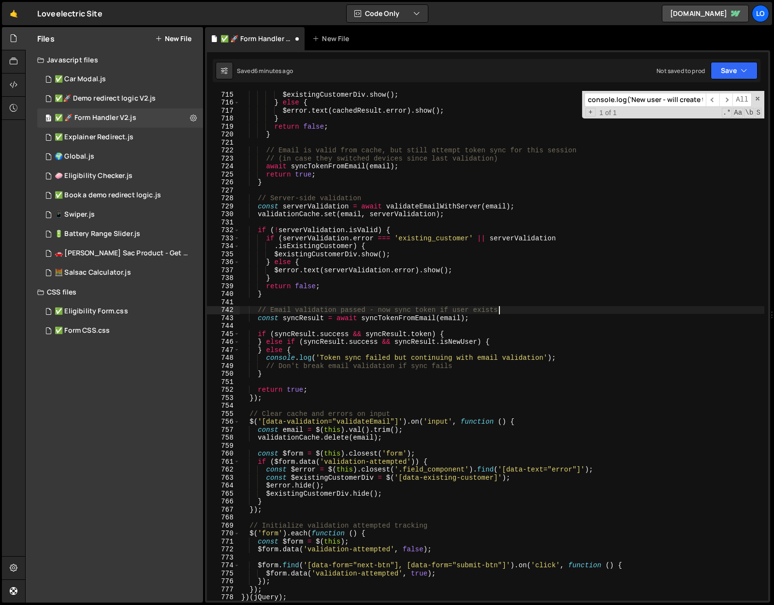
type textarea "});"
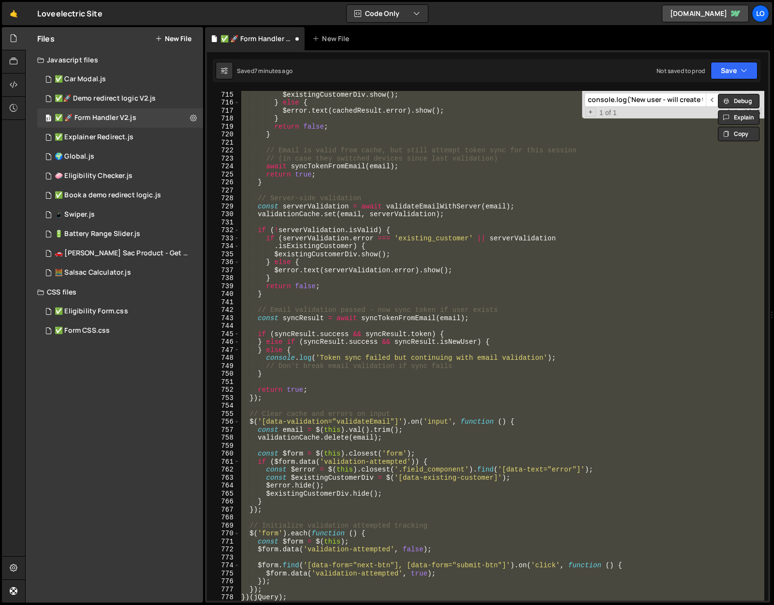
click at [651, 97] on input "console.log('New user - will create token on form submission');" at bounding box center [644, 100] width 121 height 14
paste input "`Cookie set: ${name} = ${value} (expires in ${days} days)`"
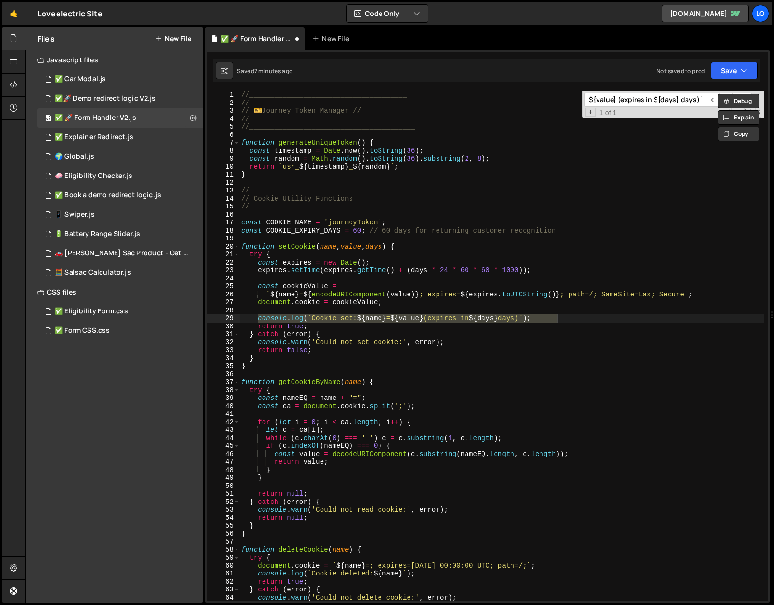
type input "console.log(`Cookie set: ${name} = ${value} (expires in ${days} days)`);"
click at [393, 321] on div "//______________________________________ // // ️ 🎫 Journey Token Manager // // …" at bounding box center [501, 345] width 525 height 509
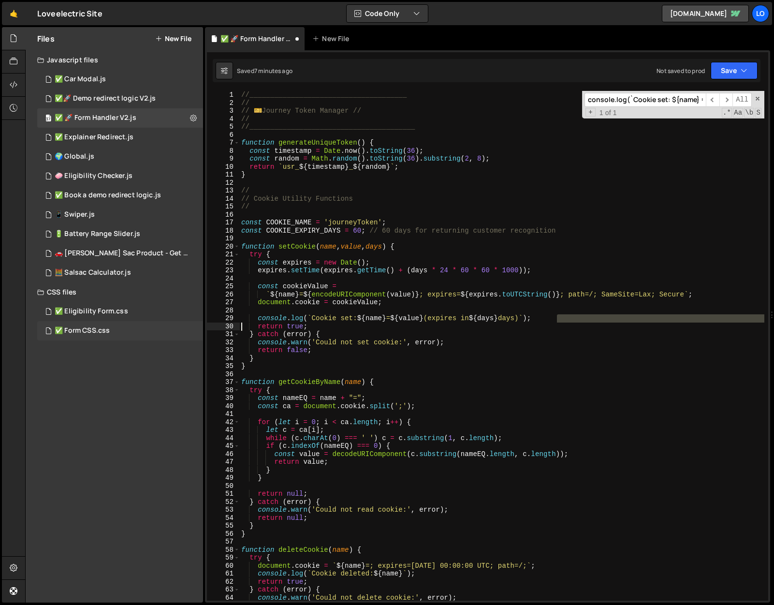
drag, startPoint x: 476, startPoint y: 306, endPoint x: 141, endPoint y: 323, distance: 334.9
click at [141, 323] on div "Files New File Javascript files 2 ✅ Car Modal.js 0 1 ✅🚀 Demo redirect logic V2.…" at bounding box center [399, 315] width 749 height 576
click at [513, 320] on div "//______________________________________ // // ️ 🎫 Journey Token Manager // // …" at bounding box center [501, 353] width 525 height 525
type textarea "console.log(`Cookie set: ${name} = ${value} (expires in ${days} days)`);"
drag, startPoint x: 573, startPoint y: 318, endPoint x: 221, endPoint y: 321, distance: 351.9
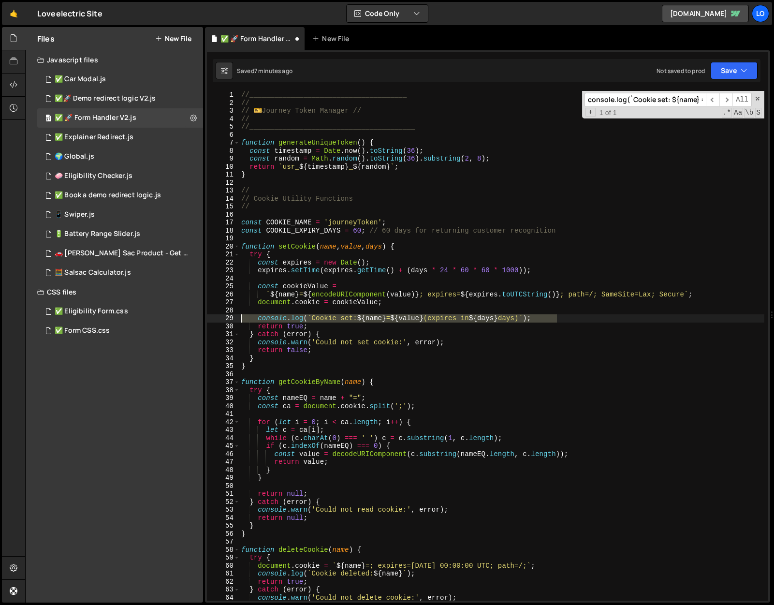
click at [221, 321] on div "console.log(`Cookie set: ${name} = ${value} (expires in ${days} days)`); 1 2 3 …" at bounding box center [487, 345] width 561 height 509
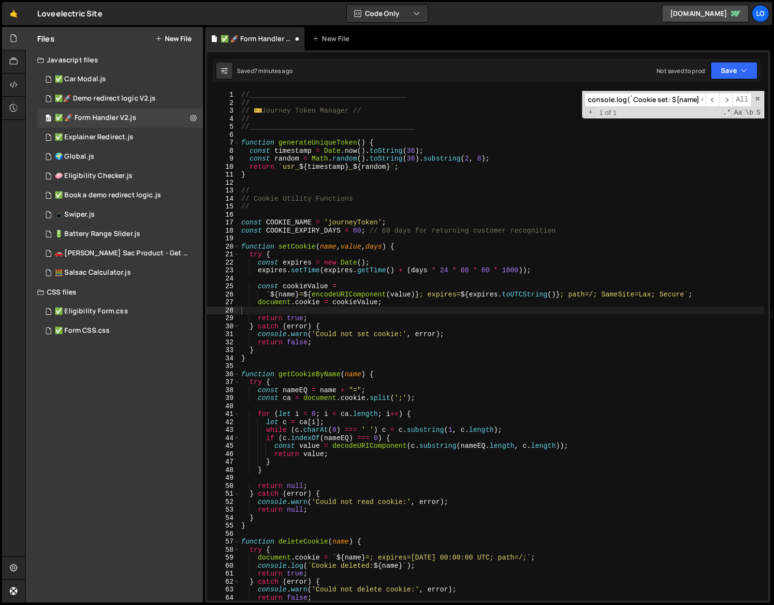
click at [656, 97] on input "console.log(`Cookie set: ${name} = ${value} (expires in ${days} days)`);" at bounding box center [644, 100] width 121 height 14
paste input "deleted: ${name}"
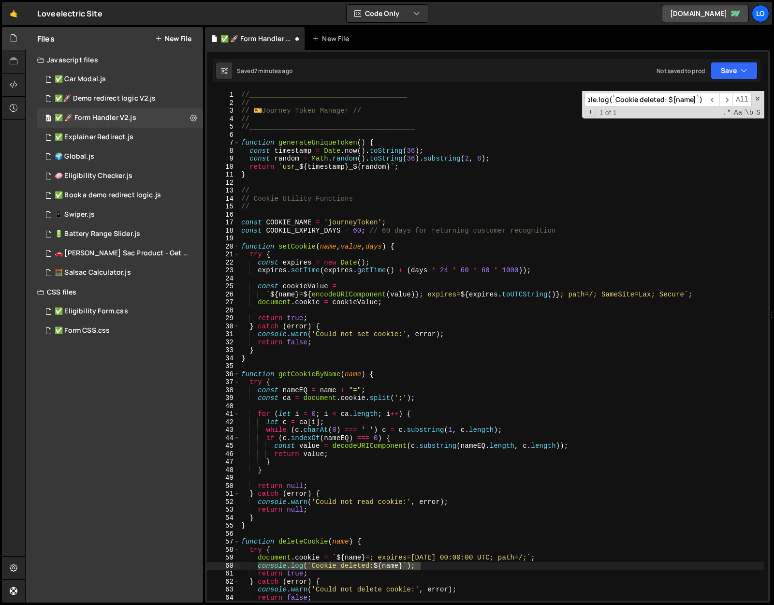
type input "console.log(`Cookie deleted: ${name}`);"
click at [418, 560] on div "//______________________________________ // // ️ 🎫 Journey Token Manager // // …" at bounding box center [501, 353] width 525 height 525
drag, startPoint x: 422, startPoint y: 568, endPoint x: 221, endPoint y: 567, distance: 201.1
click at [221, 567] on div "document.cookie = `${name}=; expires=[DATE] 00:00:00 UTC; path=/;`; 1 2 3 4 5 6…" at bounding box center [487, 345] width 561 height 509
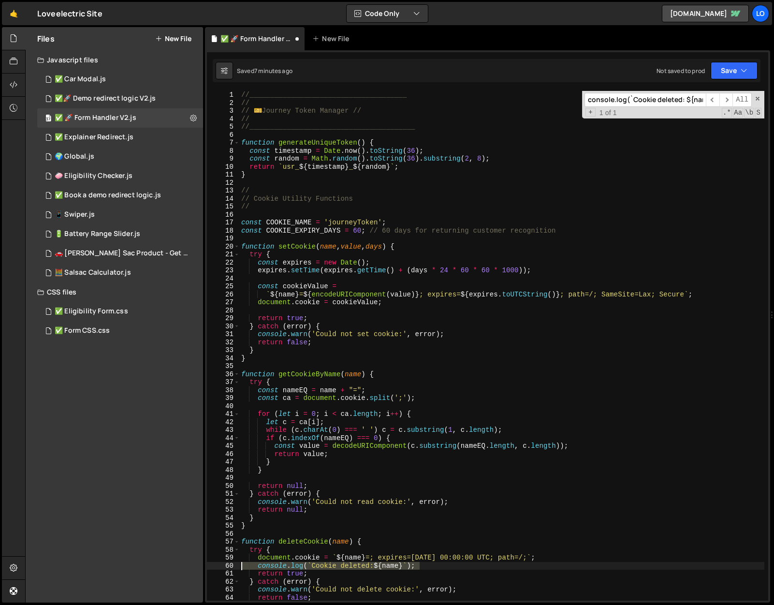
type textarea "console.log(`Cookie deleted: ${name}`);"
type textarea "document.cookie = `${name}=; expires=[DATE] 00:00:00 UTC; path=/;`;"
click at [668, 98] on input "console.log(`Cookie deleted: ${name}`);" at bounding box center [644, 100] width 121 height 14
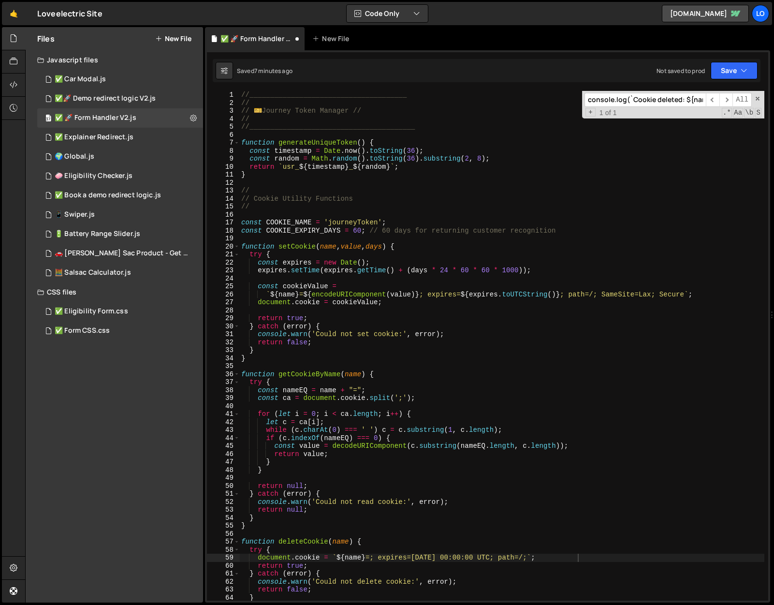
paste input "'Using existing local token (should be synced if user exists):', localToken"
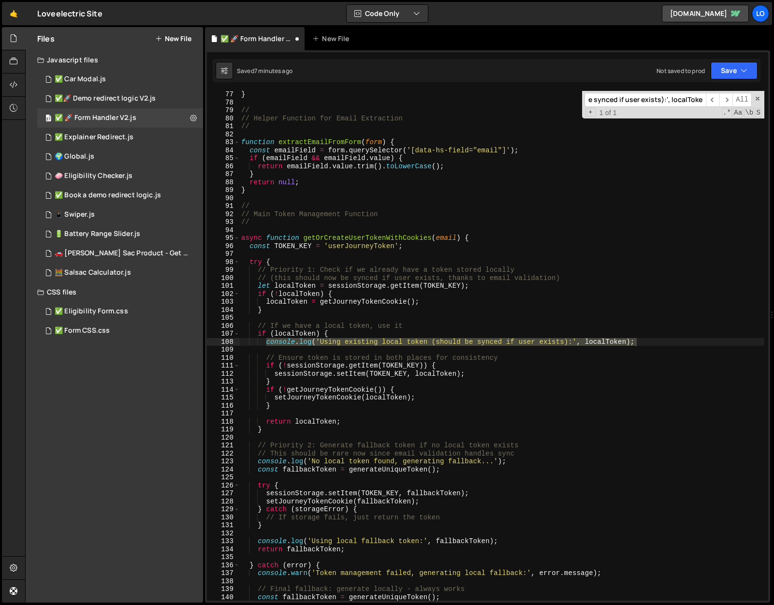
type input "console.log('Using existing local token (should be synced if user exists):', lo…"
type textarea "console.log('Using existing local token (should be synced if user exists):', lo…"
click at [477, 342] on div "} // // Helper Function for Email Extraction // function extractEmailFromForm (…" at bounding box center [501, 352] width 525 height 525
drag, startPoint x: 657, startPoint y: 341, endPoint x: 234, endPoint y: 341, distance: 423.4
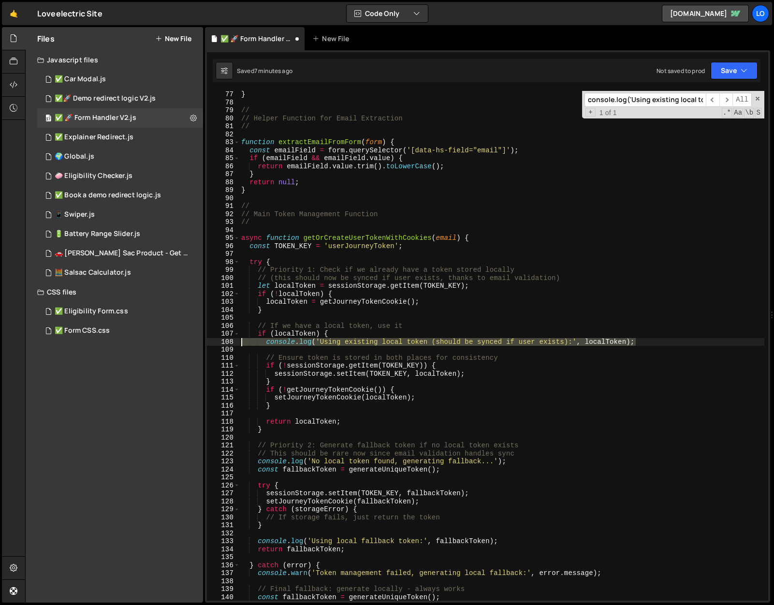
click at [234, 341] on div "console.log('Using existing local token (should be synced if user exists):', lo…" at bounding box center [487, 345] width 561 height 509
type textarea "if (localToken) {"
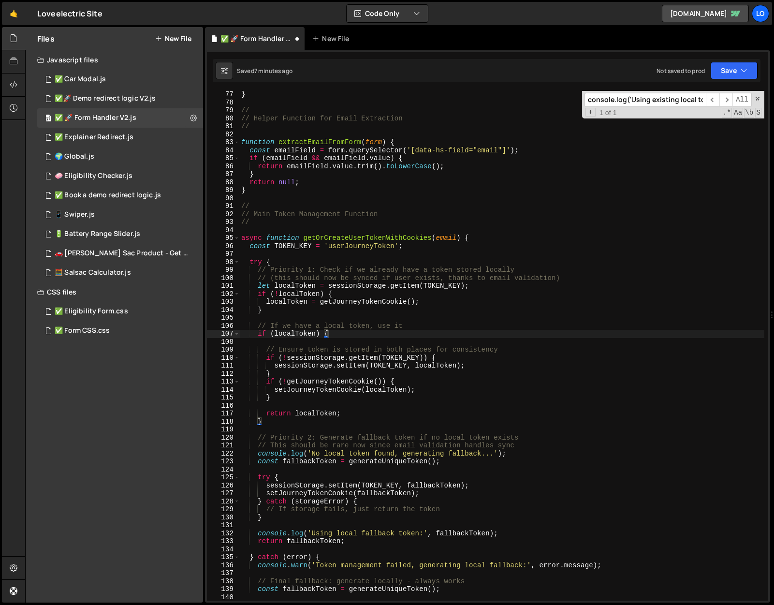
click at [667, 104] on input "console.log('Using existing local token (should be synced if user exists):', lo…" at bounding box center [644, 100] width 121 height 14
paste input "No local token found, generating fallback...'"
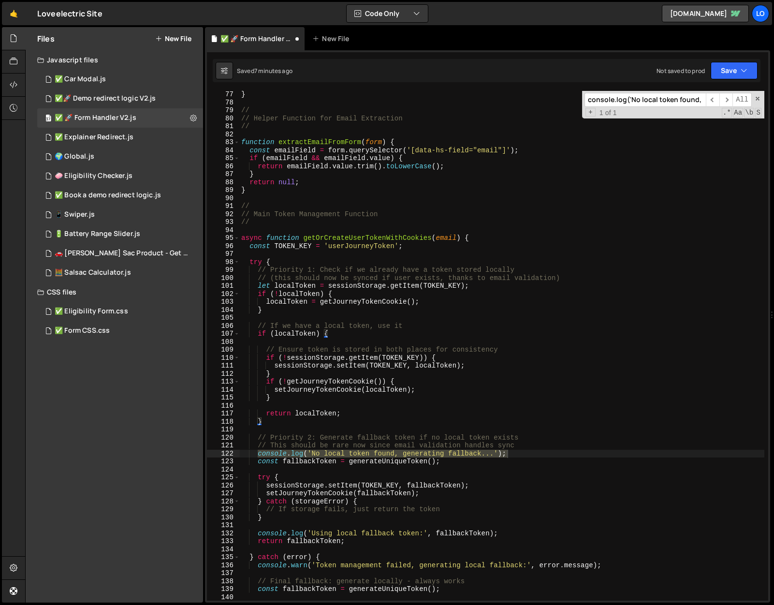
scroll to position [0, 71]
type input "console.log('No local token found, generating fallback...');"
click at [483, 449] on div "} // // Helper Function for Email Extraction // function extractEmailFromForm (…" at bounding box center [501, 352] width 525 height 525
drag, startPoint x: 524, startPoint y: 453, endPoint x: 219, endPoint y: 451, distance: 305.0
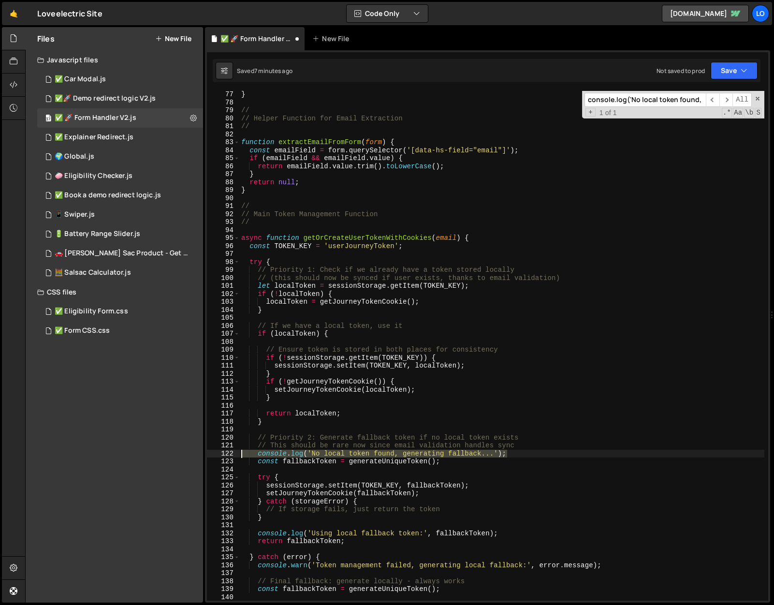
click at [219, 451] on div "// This should be rare now since email validation handles sync 77 78 79 80 81 8…" at bounding box center [487, 345] width 561 height 509
type textarea "console.log('No local token found, generating fallback...');"
type textarea "// This should be rare now since email validation handles sync"
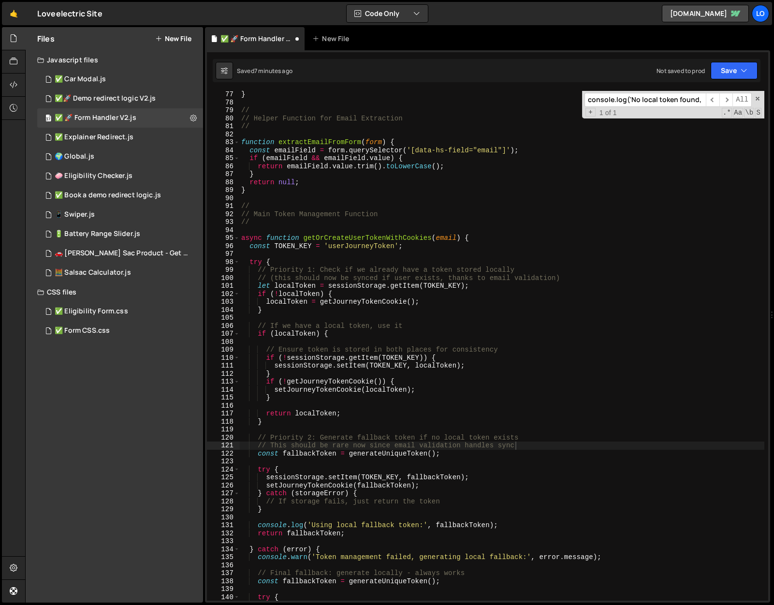
click at [684, 99] on input "console.log('No local token found, generating fallback...');" at bounding box center [644, 100] width 121 height 14
paste input "Using local fallback token:', fallbackToken"
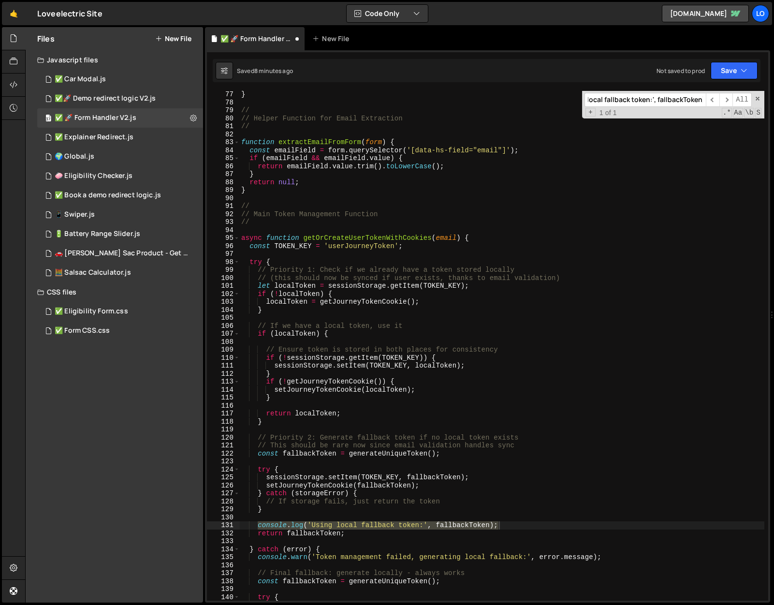
type input "console.log('Using local fallback token:', fallbackToken);"
click at [496, 512] on div "} // // Helper Function for Email Extraction // function extractEmailFromForm (…" at bounding box center [501, 352] width 525 height 525
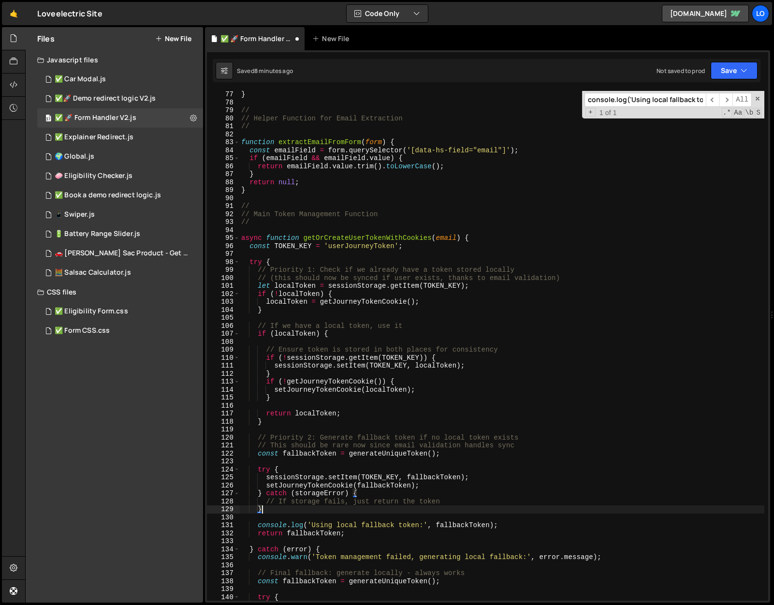
click at [505, 521] on div "} // // Helper Function for Email Extraction // function extractEmailFromForm (…" at bounding box center [501, 352] width 525 height 525
type textarea "console.log('Using local fallback token:', fallbackToken);"
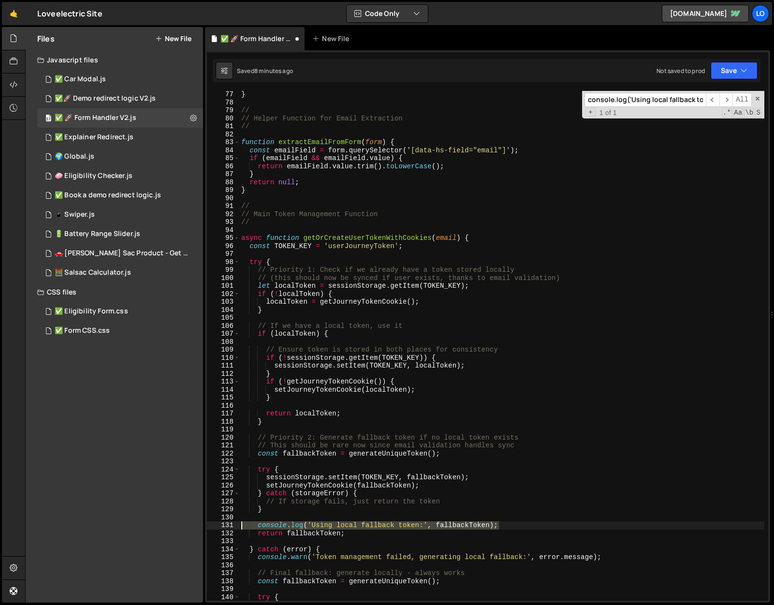
drag, startPoint x: 508, startPoint y: 525, endPoint x: 239, endPoint y: 521, distance: 268.8
click at [239, 521] on div "console.log('Using local fallback token:', fallbackToken); 77 78 79 80 81 82 83…" at bounding box center [487, 345] width 561 height 509
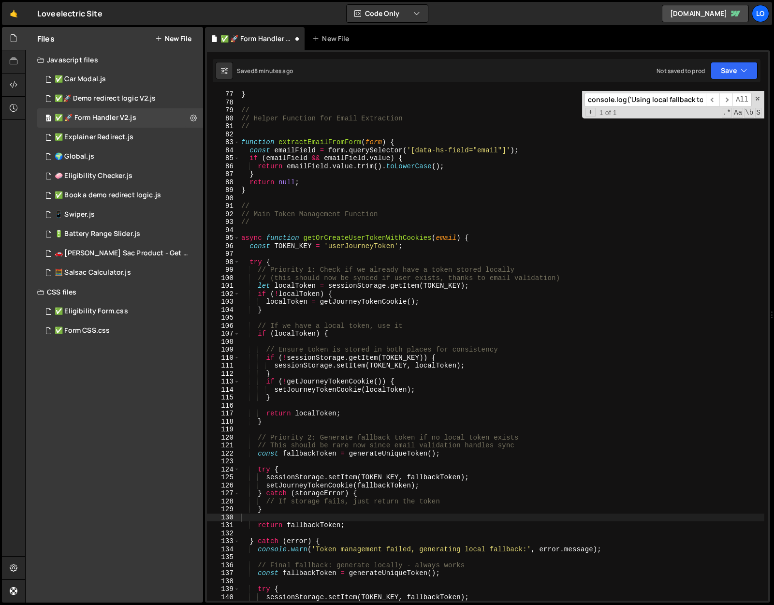
click at [681, 97] on input "console.log('Using local fallback token:', fallbackToken);" at bounding box center [644, 100] width 121 height 14
paste input "emergency"
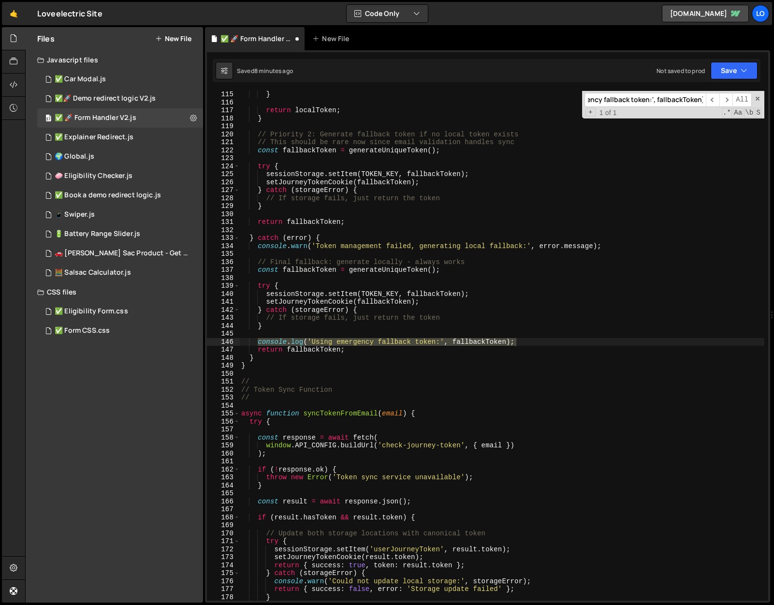
scroll to position [910, 0]
type input "console.log('Using emergency fallback token:', fallbackToken);"
click at [416, 346] on div "} return localToken ; } // Priority 2: Generate fallback token if no local toke…" at bounding box center [501, 352] width 525 height 525
drag, startPoint x: 529, startPoint y: 342, endPoint x: 180, endPoint y: 344, distance: 349.0
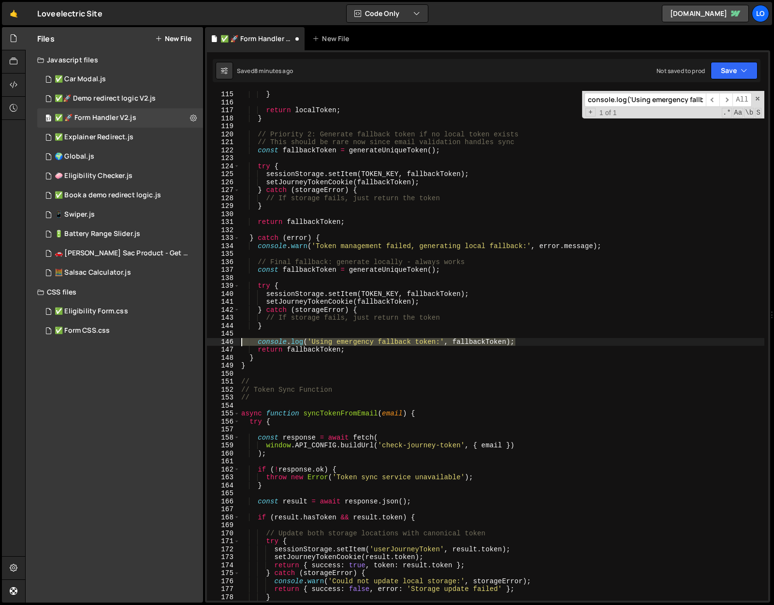
click at [180, 344] on div "Files New File Javascript files 2 ✅ Car Modal.js 0 1 ✅🚀 Demo redirect logic V2.…" at bounding box center [399, 315] width 749 height 576
type textarea "console.log('Using emergency fallback token:', fallbackToken);"
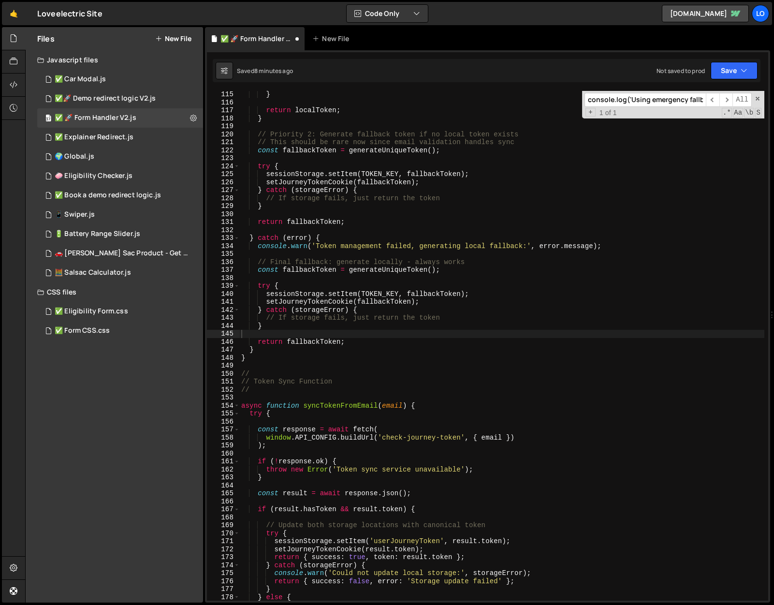
click at [648, 99] on input "console.log('Using emergency fallback token:', fallbackToken);" at bounding box center [644, 100] width 121 height 14
paste input "No existing token found for email - user is new or needs token creation'"
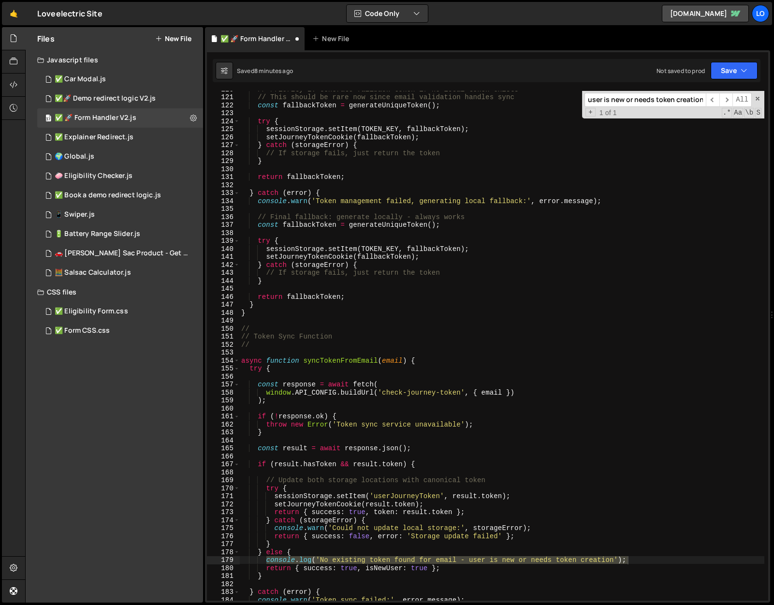
scroll to position [955, 0]
type input "console.log('No existing token found for email - user is new or needs token cre…"
type textarea "console.log('No existing token found for email - user is new or needs token cre…"
click at [631, 562] on div "// Priority 2: Generate fallback token if no local token exists // This should …" at bounding box center [501, 347] width 525 height 525
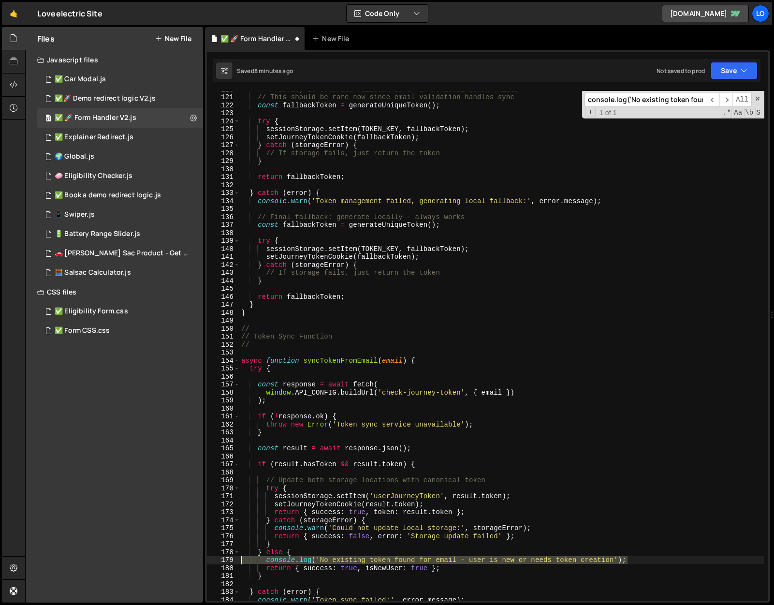
drag, startPoint x: 643, startPoint y: 560, endPoint x: 233, endPoint y: 562, distance: 409.9
click at [233, 562] on div "console.log('No existing token found for email - user is new or needs token cre…" at bounding box center [487, 345] width 561 height 509
type textarea "} else {"
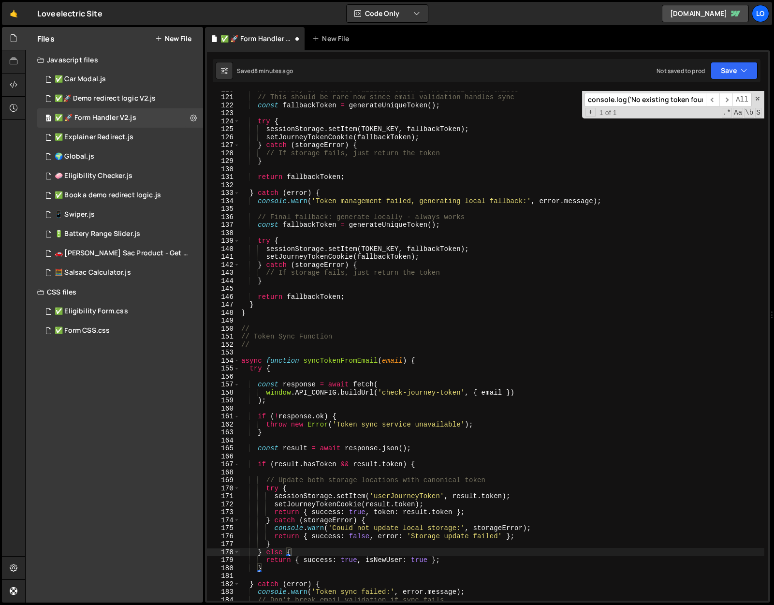
click at [660, 97] on input "console.log('No existing token found for email - user is new or needs token cre…" at bounding box center [644, 100] width 121 height 14
paste input "Token sync failed but continuing with email valid"
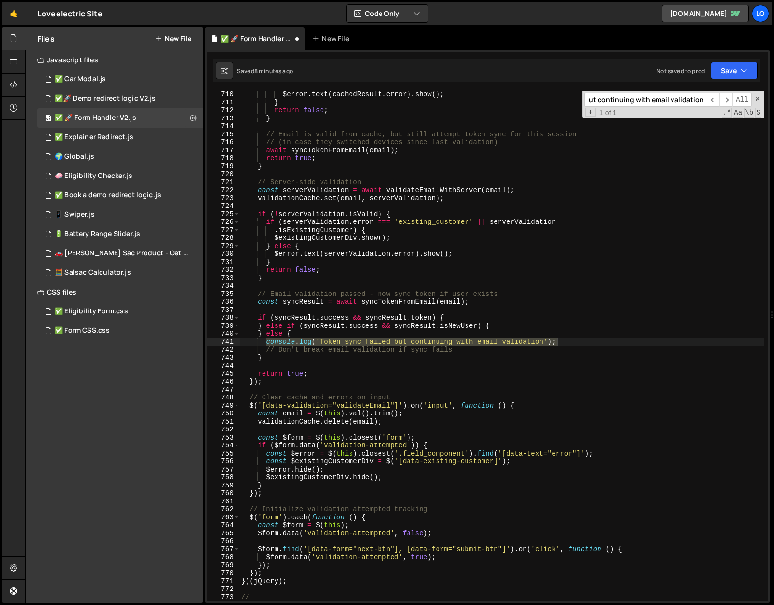
scroll to position [5663, 0]
type input "console.log('Token sync failed but continuing with email validation');"
type textarea "console.log('Token sync failed but continuing with email validation');"
click at [442, 340] on div "$error . text ( cachedResult . error ) . show ( ) ; } return false ; } // Email…" at bounding box center [501, 352] width 525 height 525
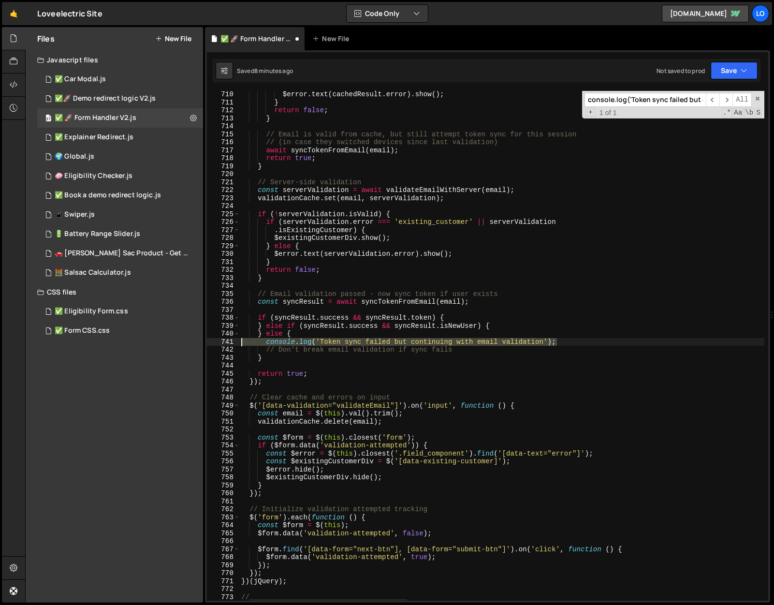
drag, startPoint x: 570, startPoint y: 343, endPoint x: 236, endPoint y: 339, distance: 334.5
click at [236, 339] on div "console.log('Token sync failed but continuing with email validation'); 710 711 …" at bounding box center [487, 345] width 561 height 509
type textarea "} else {"
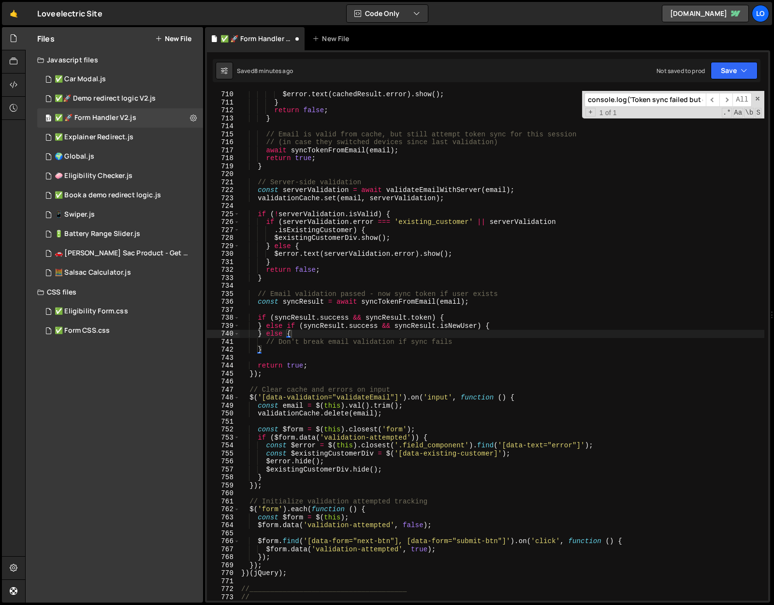
click at [659, 98] on input "console.log('Token sync failed but continuing with email validation');" at bounding box center [644, 100] width 121 height 14
paste input "🔧 Creation date check:', {...}"
type input "console.log('🔧 Creation date check:', {...});"
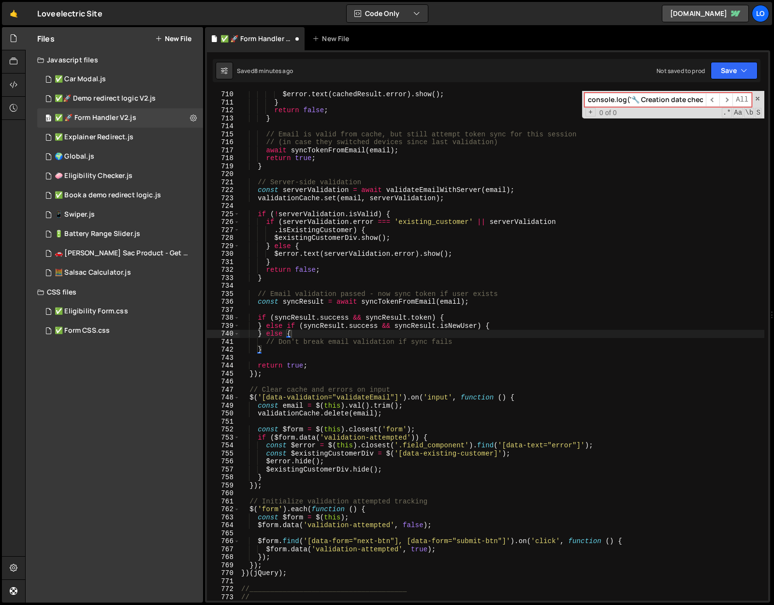
scroll to position [0, 24]
click at [652, 100] on input "console.log('🔧 Creation date check:', {...});" at bounding box center [644, 100] width 121 height 14
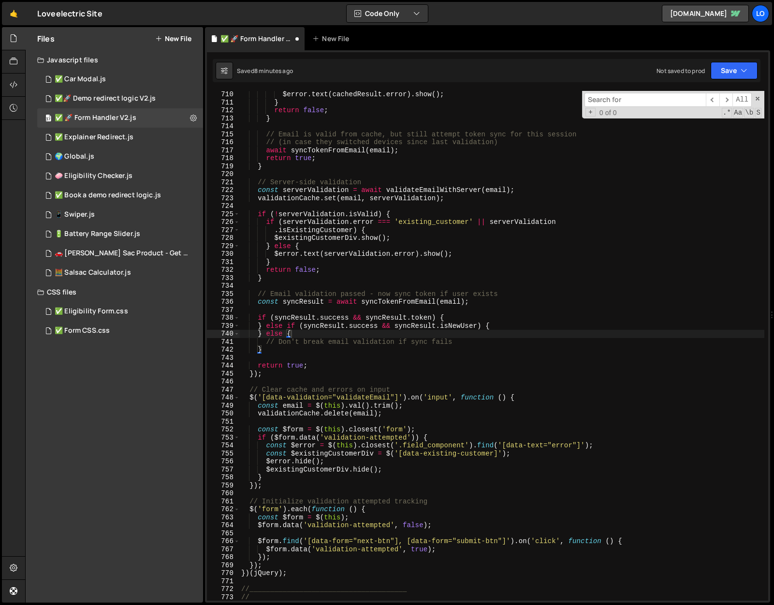
paste input "🔧 Creation date check"
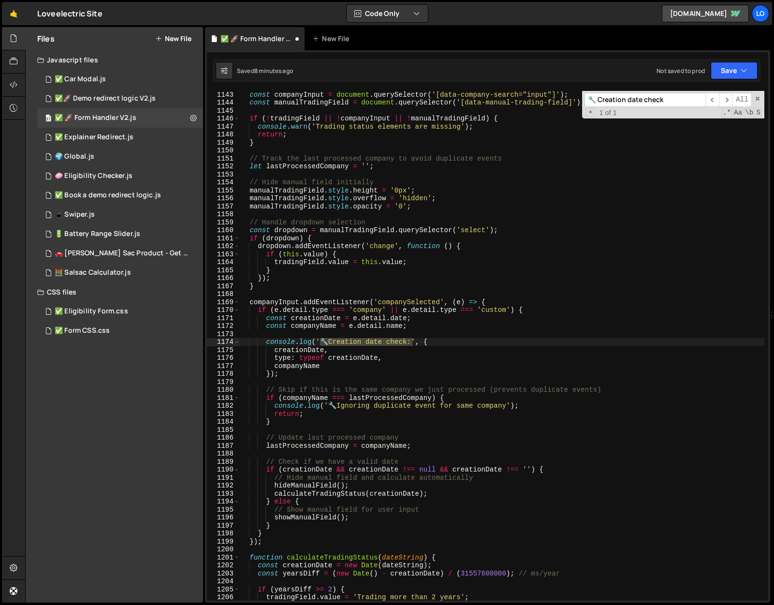
scroll to position [9117, 0]
type input "🔧 Creation date check"
click at [413, 350] on div "const companyInput = document . querySelector ( '[data-company-search="input"]'…" at bounding box center [501, 352] width 525 height 525
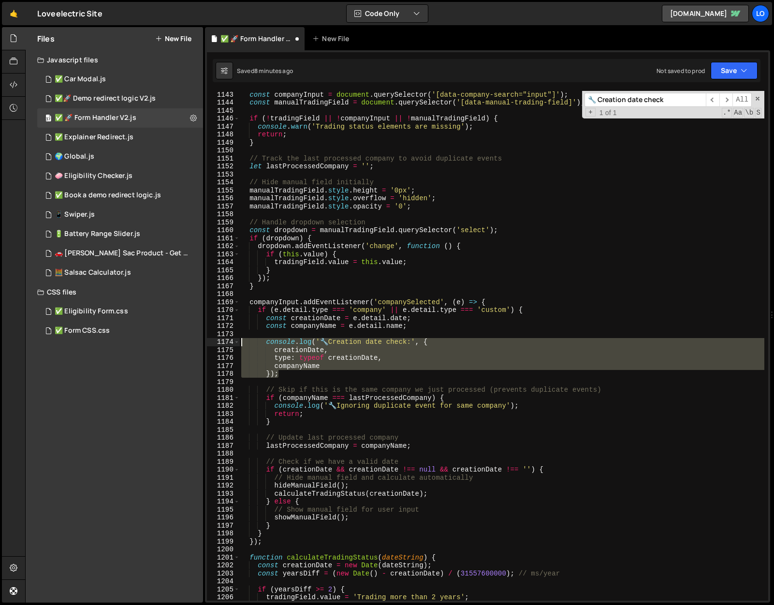
drag, startPoint x: 291, startPoint y: 370, endPoint x: 222, endPoint y: 341, distance: 75.0
click at [222, 341] on div "creationDate, 1143 1144 1145 1146 1147 1148 1149 1150 1151 1152 1153 1154 1155 …" at bounding box center [487, 345] width 561 height 509
type textarea "console.log('🔧 Creation date check:', { creationDate,"
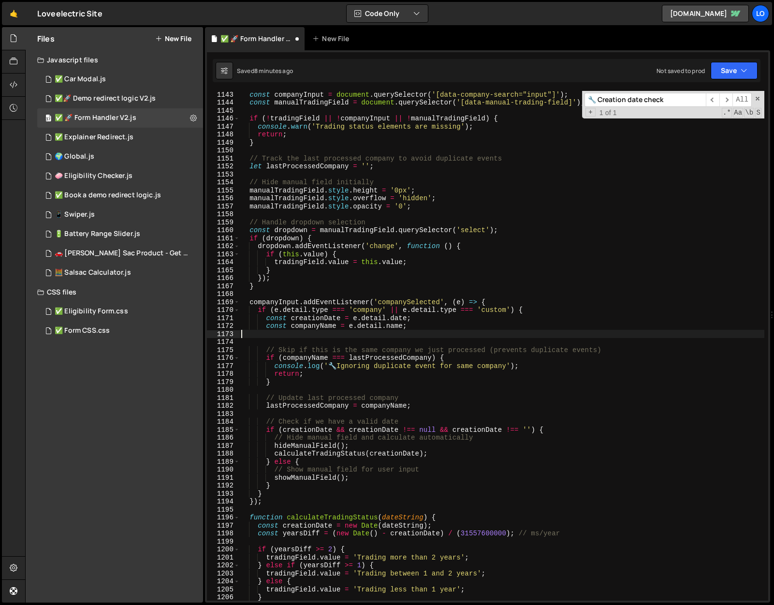
click at [652, 100] on input "🔧 Creation date check" at bounding box center [644, 100] width 121 height 14
paste input "Ignoring duplicate event for same company"
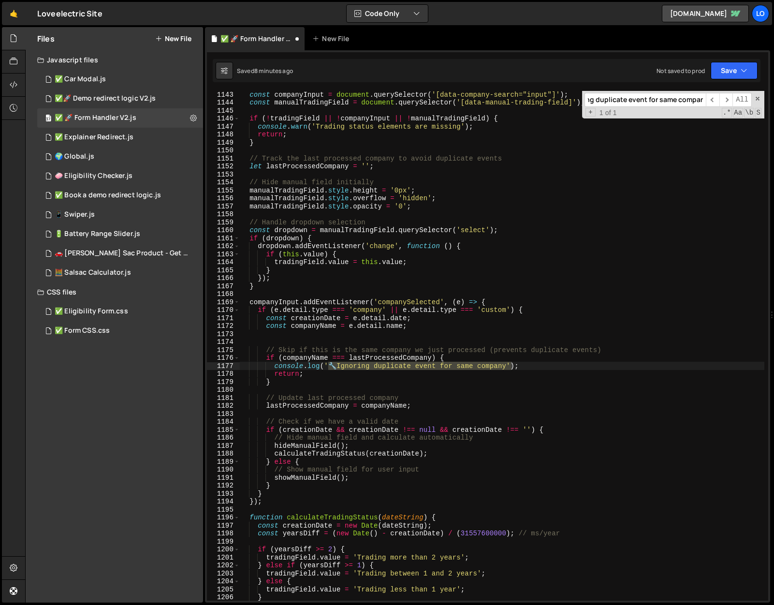
type input "🔧 Ignoring duplicate event for same company"
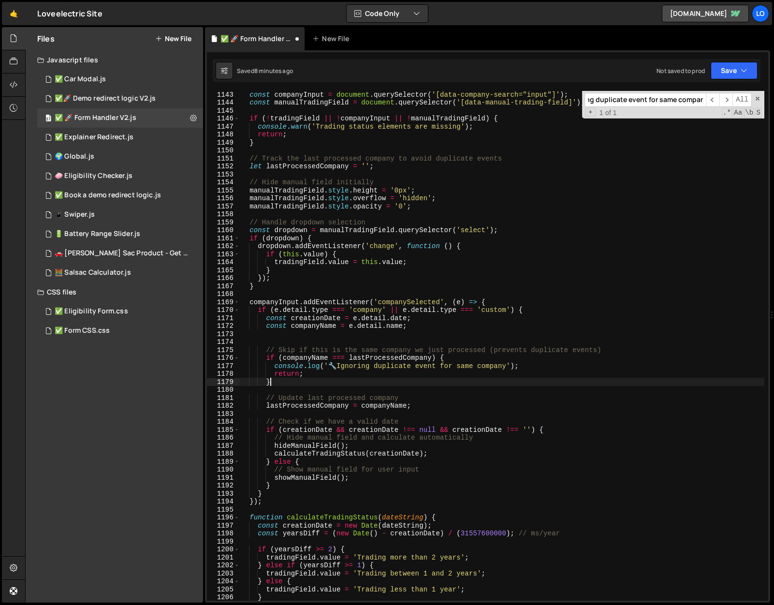
scroll to position [0, 0]
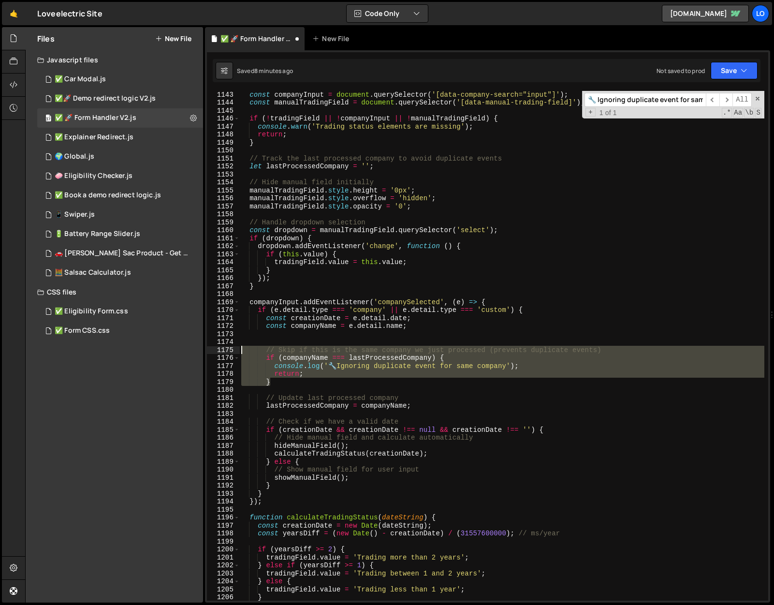
drag, startPoint x: 290, startPoint y: 378, endPoint x: 208, endPoint y: 348, distance: 87.5
click at [208, 348] on div "} 1143 1144 1145 1146 1147 1148 1149 1150 1151 1152 1153 1154 1155 1156 1157 11…" at bounding box center [487, 345] width 561 height 509
type textarea "// Skip if this is the same company we just processed (prevents duplicate event…"
click at [503, 387] on div "const companyInput = document . querySelector ( '[data-company-search="input"]'…" at bounding box center [501, 352] width 525 height 525
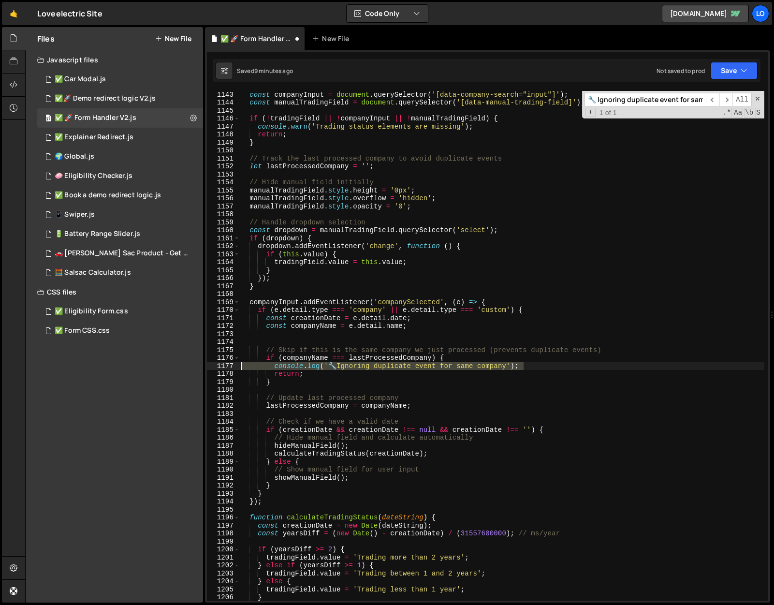
drag, startPoint x: 530, startPoint y: 366, endPoint x: 226, endPoint y: 367, distance: 304.0
click at [226, 367] on div "1143 1144 1145 1146 1147 1148 1149 1150 1151 1152 1153 1154 1155 1156 1157 1158…" at bounding box center [487, 345] width 561 height 509
type textarea "console.log('🔧 Ignoring duplicate event for same company');"
type textarea "if (companyName === lastProcessedCompany) {"
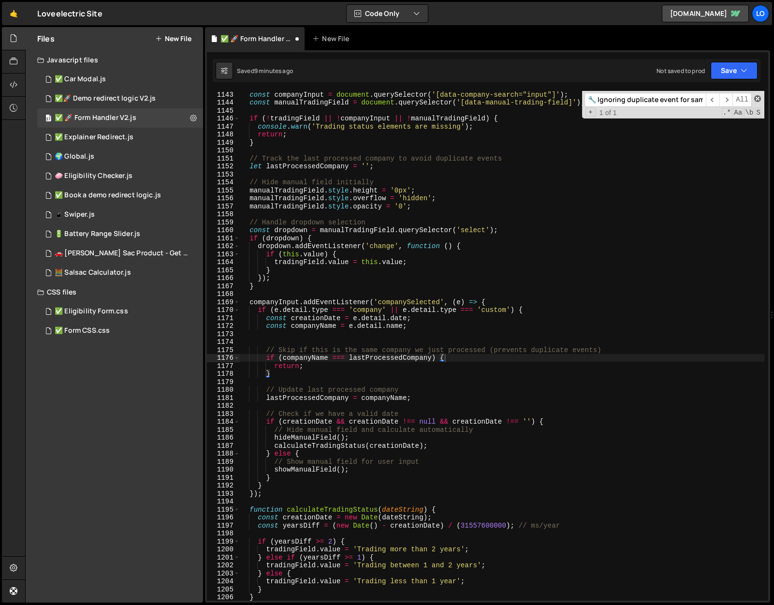
click at [757, 97] on span at bounding box center [757, 98] width 7 height 7
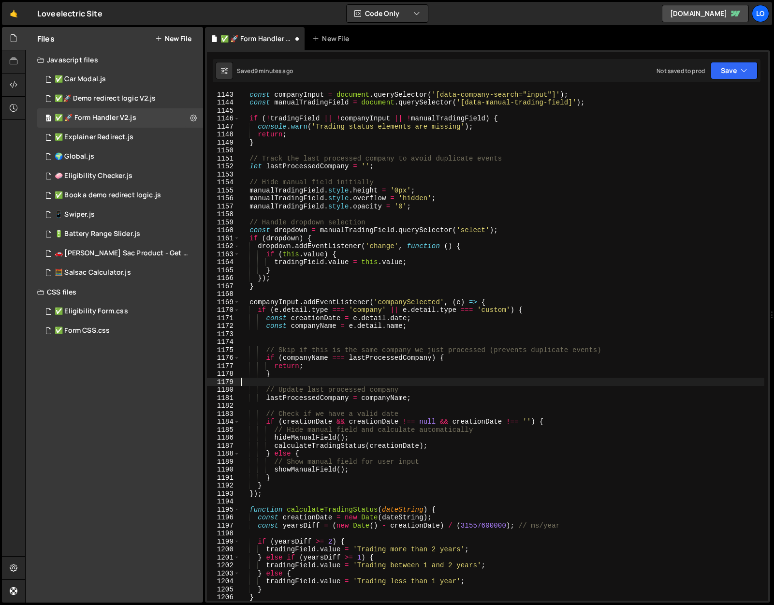
click at [520, 385] on div "const companyInput = document . querySelector ( '[data-company-search="input"]'…" at bounding box center [501, 352] width 525 height 525
type textarea "});"
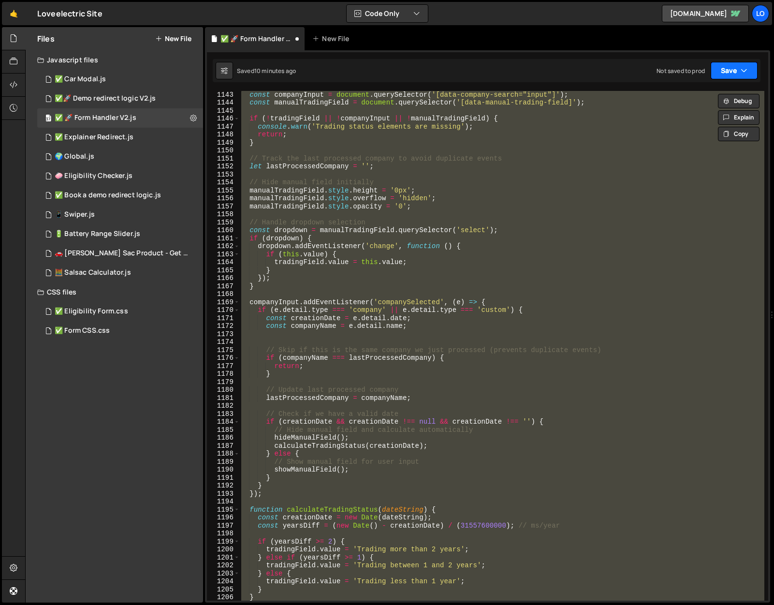
click at [727, 74] on button "Save" at bounding box center [734, 70] width 47 height 17
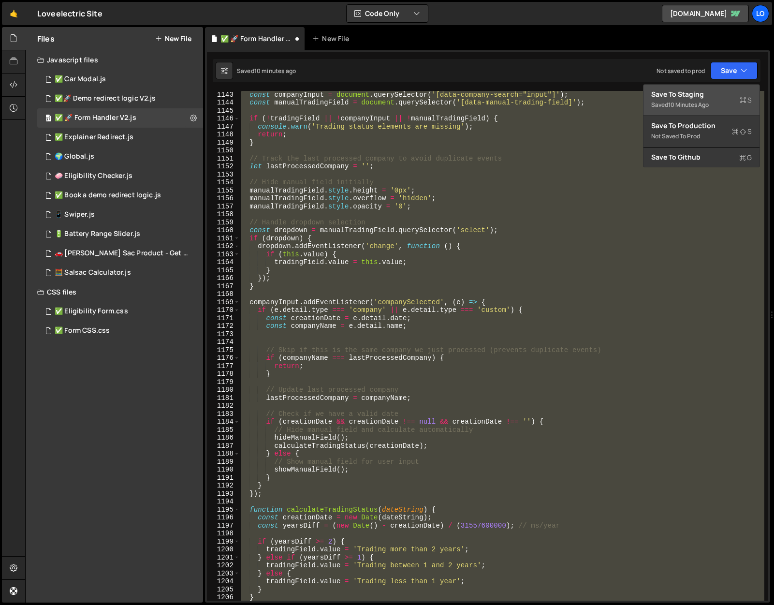
click at [712, 89] on div "Save to Staging S" at bounding box center [701, 94] width 101 height 10
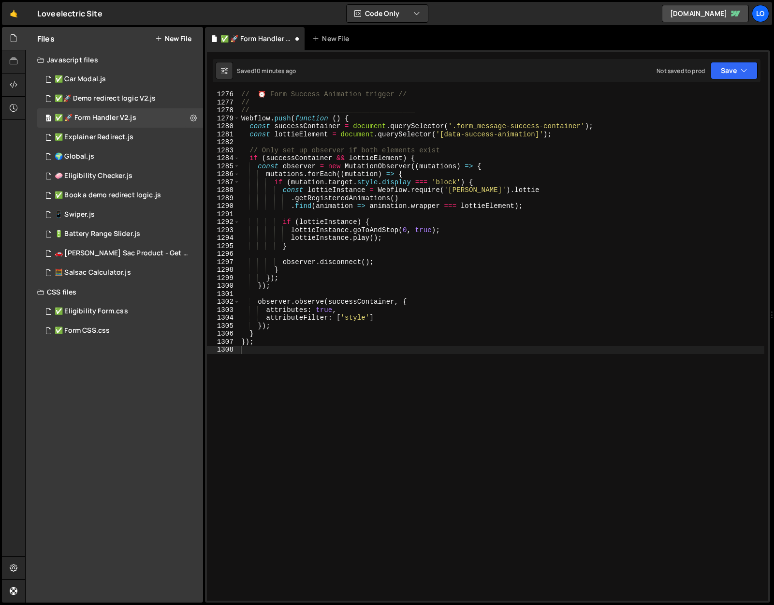
scroll to position [10178, 0]
